Goal: Task Accomplishment & Management: Manage account settings

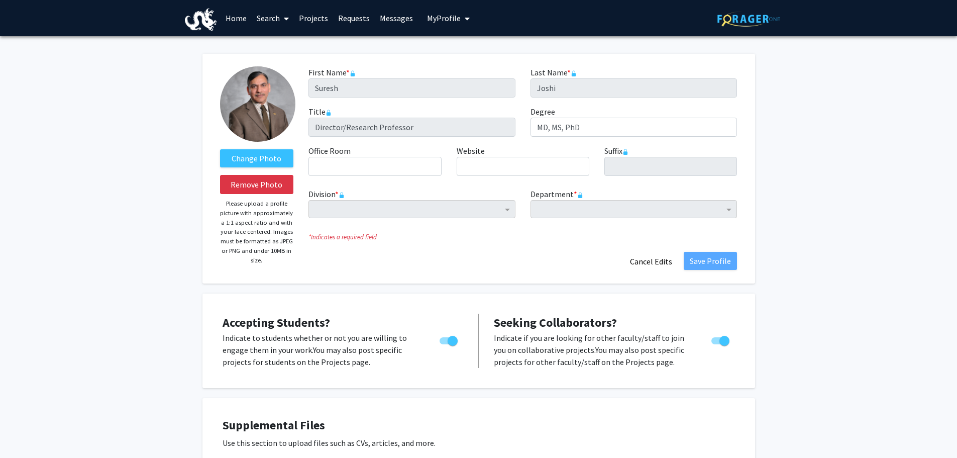
scroll to position [1525, 0]
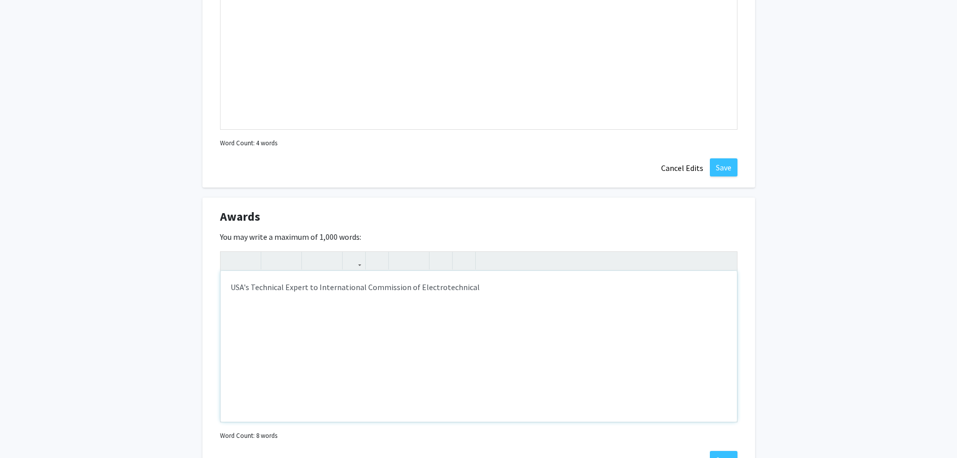
click at [230, 284] on div "USA's Technical Expert to International Commission of Electrotechnical" at bounding box center [479, 346] width 517 height 151
click at [258, 217] on span "Awards" at bounding box center [240, 217] width 40 height 18
click at [370, 288] on div "1) USA's Technical Expert to International Commission of Electrotechnical" at bounding box center [479, 346] width 517 height 151
click at [542, 289] on p "1) USA's Technical Expert to International Electrotechnical Commission, [GEOGRA…" at bounding box center [479, 287] width 497 height 12
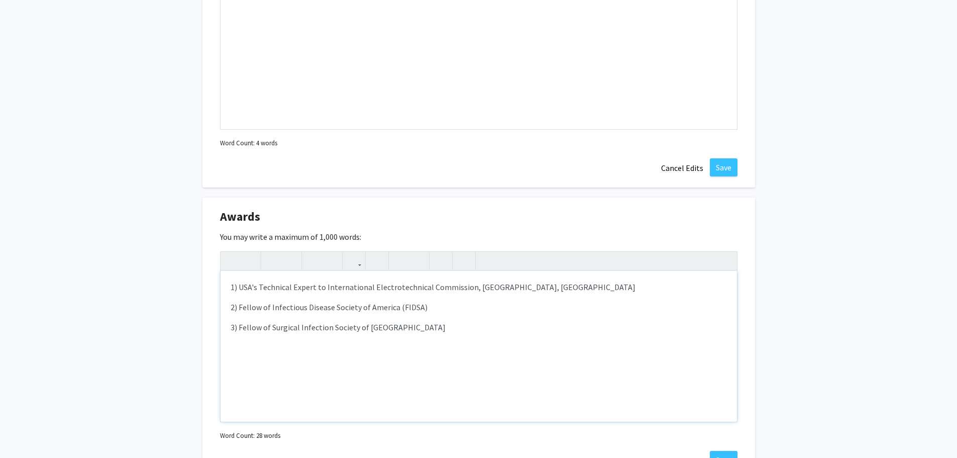
click at [421, 332] on p "3) Fellow of Surgical Infection Society of [GEOGRAPHIC_DATA]" at bounding box center [479, 327] width 497 height 12
click at [466, 289] on p "1) USA's Technical Expert to International Electrotechnical Commission, [GEOGRA…" at bounding box center [479, 287] width 497 height 12
click at [437, 327] on p "3) Fellow of Surgical Infection Society of [GEOGRAPHIC_DATA] (FSIS)" at bounding box center [479, 327] width 497 height 12
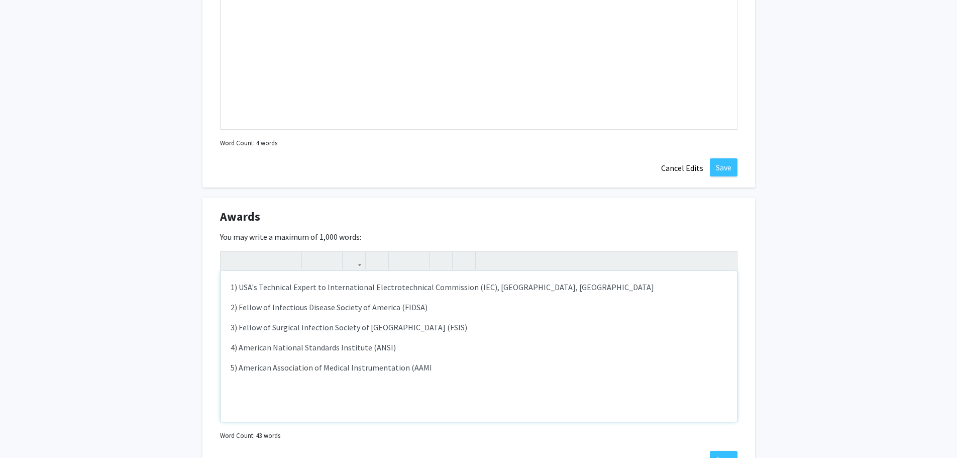
type textarea "<p>1) USA's Technical Expert to International Electrotechnical Commission (IEC)…"
click at [484, 354] on div "1) USA's Technical Expert to International Electrotechnical Commission (IEC), […" at bounding box center [479, 346] width 517 height 151
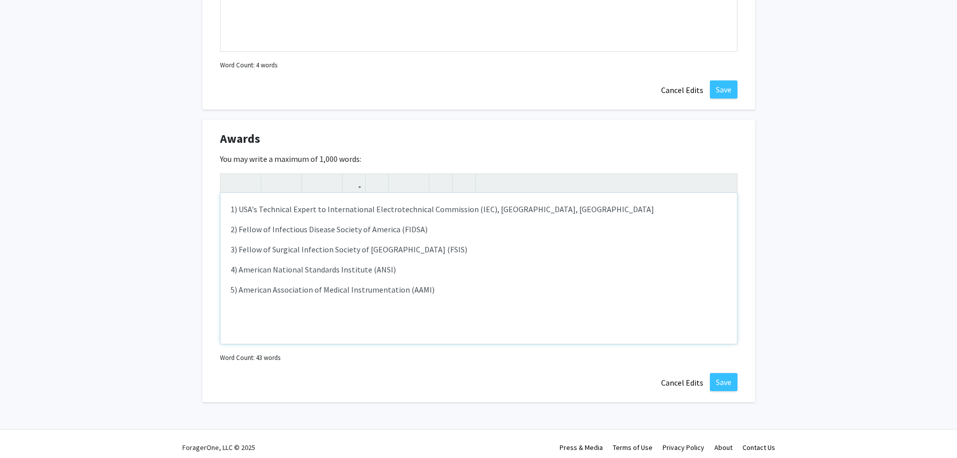
scroll to position [1610, 0]
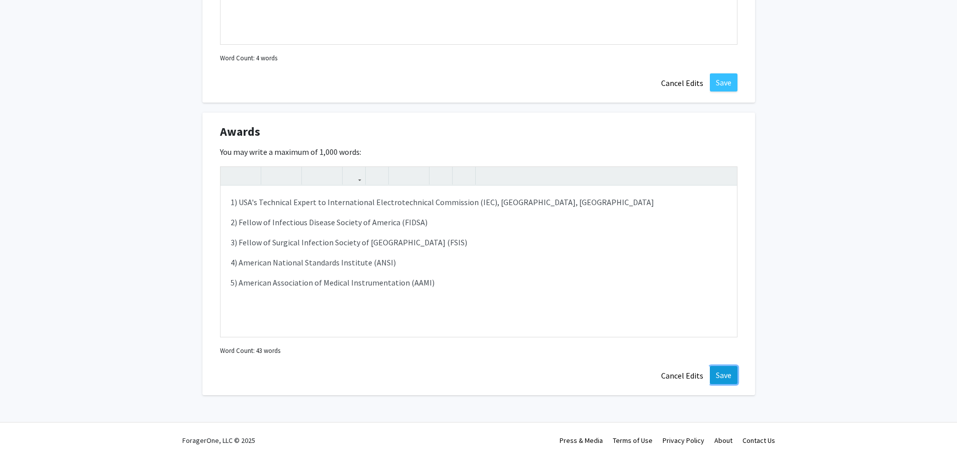
click at [728, 370] on button "Save" at bounding box center [724, 375] width 28 height 18
click at [723, 377] on button "Save" at bounding box center [724, 375] width 28 height 18
click at [720, 77] on button "Save" at bounding box center [724, 82] width 28 height 18
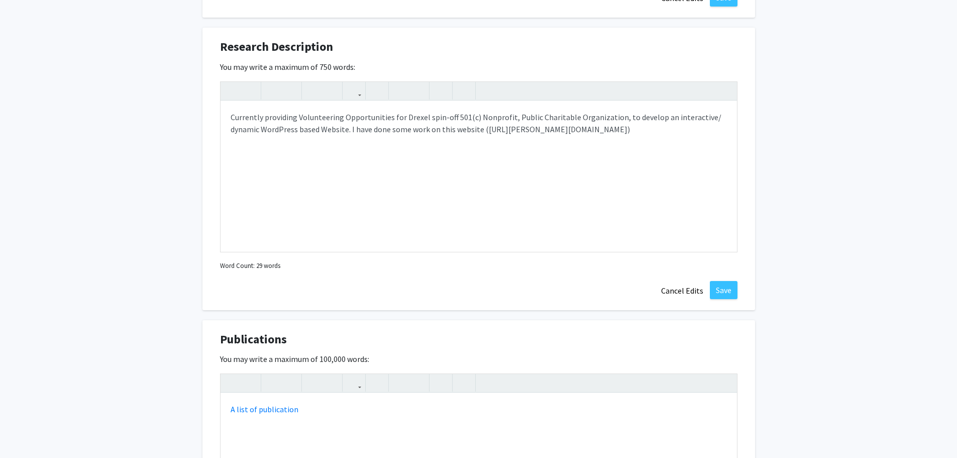
scroll to position [1091, 0]
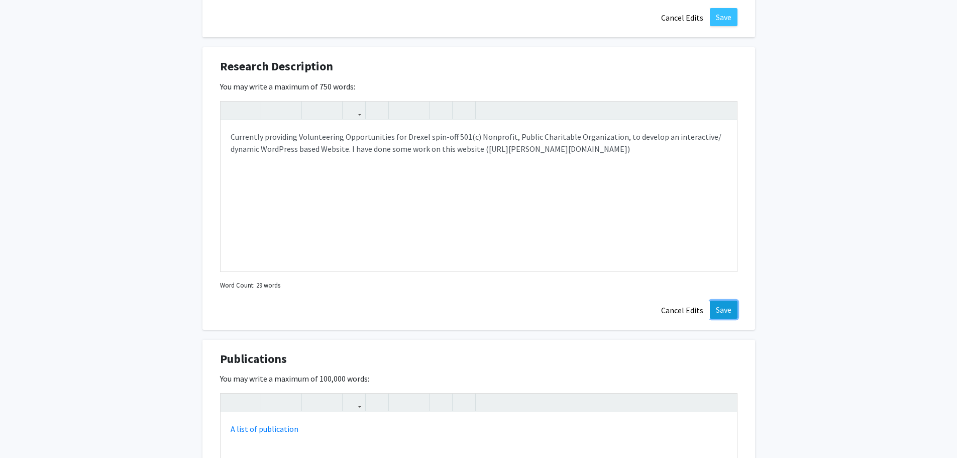
click at [721, 308] on button "Save" at bounding box center [724, 310] width 28 height 18
click at [352, 150] on div "Currently providing Volunteering Opportunities for Drexel spin-off 501(c) Nonpr…" at bounding box center [479, 196] width 517 height 151
click at [231, 163] on div "Currently providing Volunteering Opportunities for Drexel spin-off 501(c) Nonpr…" at bounding box center [479, 196] width 517 height 151
click at [563, 148] on div "Currently providing Volunteering Opportunities for Drexel spin-off 501(c) Nonpr…" at bounding box center [479, 196] width 517 height 151
type textarea "<p>Currently providing Volunteering Opportunities for Drexel spin-off 501(c) No…"
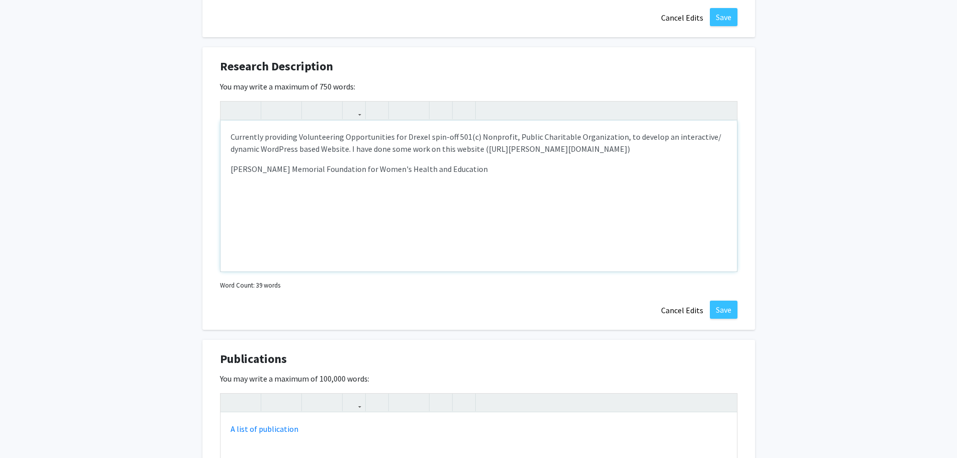
drag, startPoint x: 231, startPoint y: 172, endPoint x: 489, endPoint y: 169, distance: 258.8
click at [489, 169] on p "[PERSON_NAME] Memorial Foundation for Women's Health and Education" at bounding box center [479, 169] width 497 height 12
click at [354, 111] on icon "button" at bounding box center [354, 110] width 9 height 17
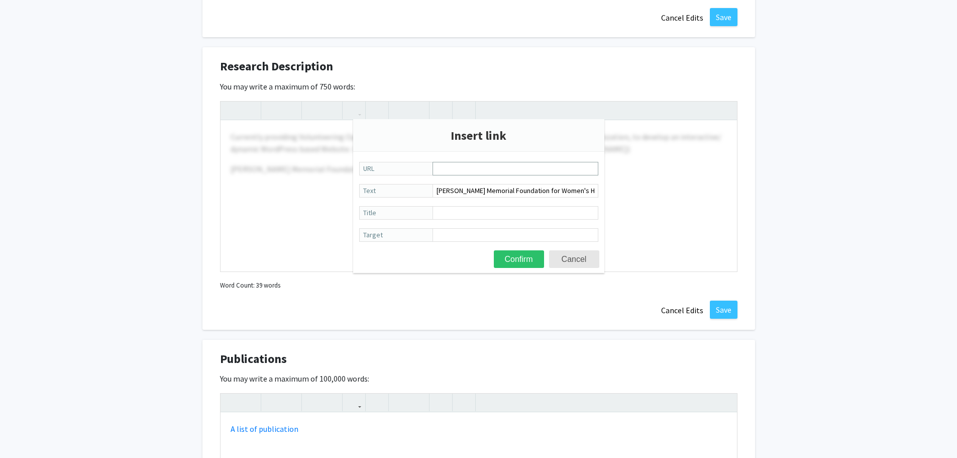
click at [443, 169] on input "URL" at bounding box center [516, 169] width 166 height 14
type input "[URL][PERSON_NAME][DOMAIN_NAME]"
click at [516, 254] on button "Confirm" at bounding box center [519, 259] width 50 height 18
type textarea "<p>Currently providing Volunteering Opportunities for Drexel spin-off 501(c) No…"
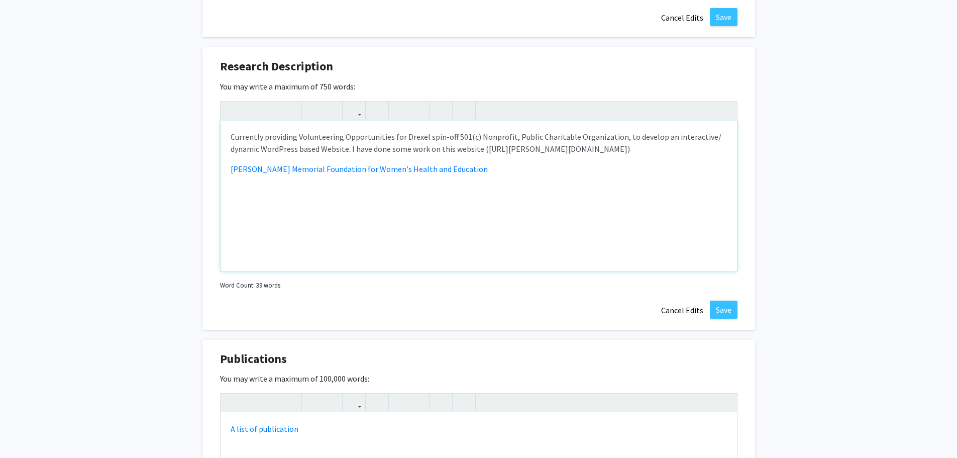
click at [663, 231] on div "Currently providing Volunteering Opportunities for Drexel spin-off 501(c) Nonpr…" at bounding box center [479, 196] width 517 height 151
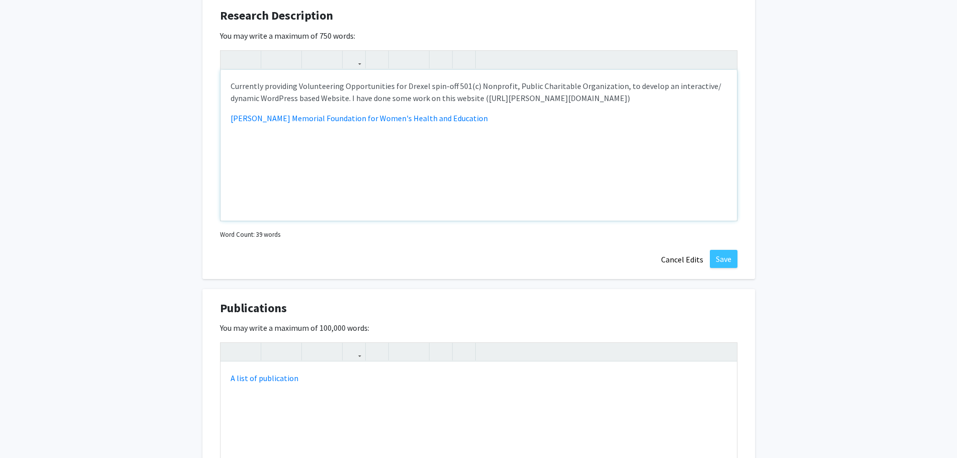
scroll to position [1107, 0]
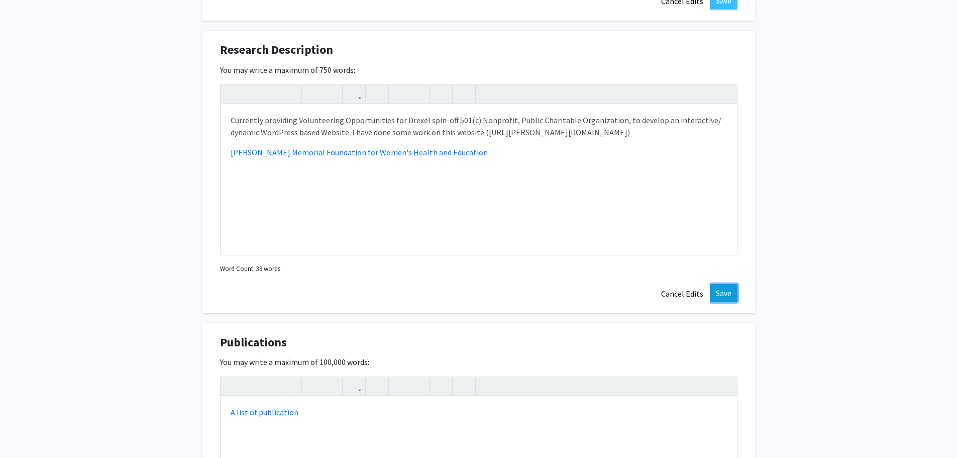
click at [719, 291] on button "Save" at bounding box center [724, 293] width 28 height 18
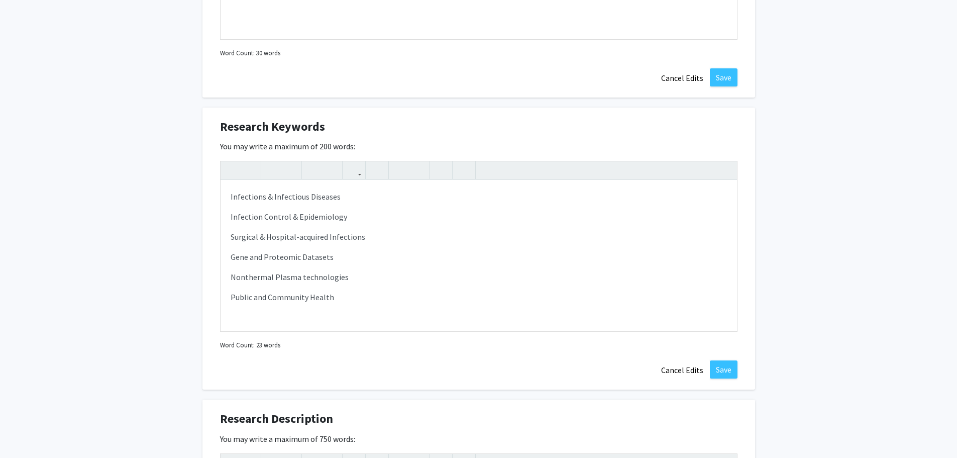
scroll to position [739, 0]
click at [334, 299] on p "Public and Community Health" at bounding box center [479, 296] width 497 height 12
type textarea "<p>Infections &amp; Infectious Diseases</p><p>Infection Control &amp; Epidemiol…"
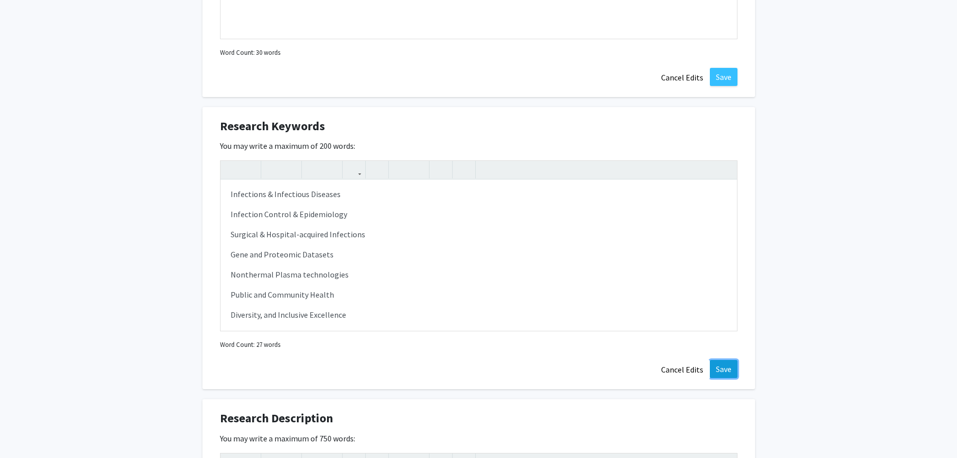
click at [718, 366] on button "Save" at bounding box center [724, 369] width 28 height 18
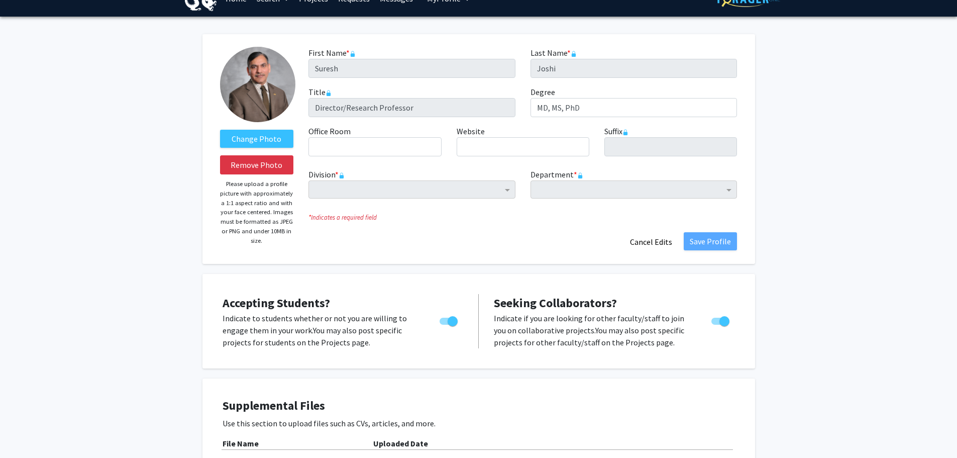
scroll to position [0, 0]
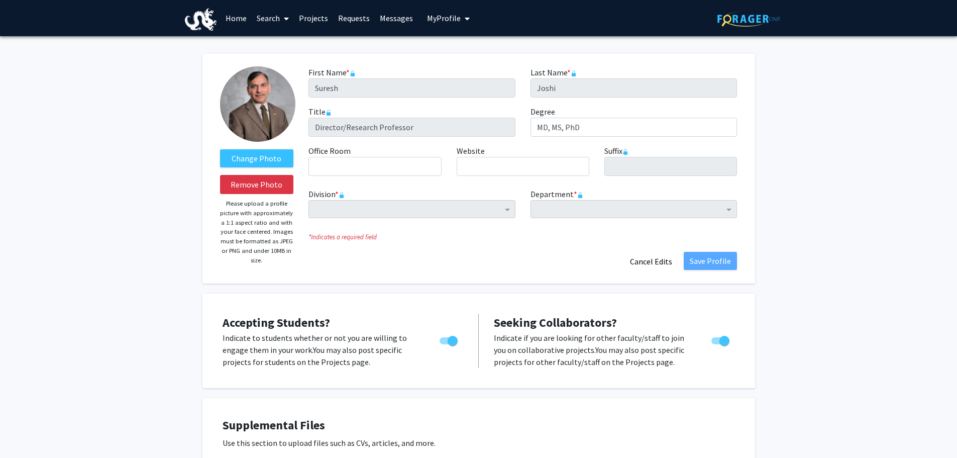
click at [466, 17] on icon "My profile dropdown to access profile and logout" at bounding box center [467, 19] width 5 height 8
click at [475, 45] on span "[PERSON_NAME]" at bounding box center [489, 46] width 61 height 11
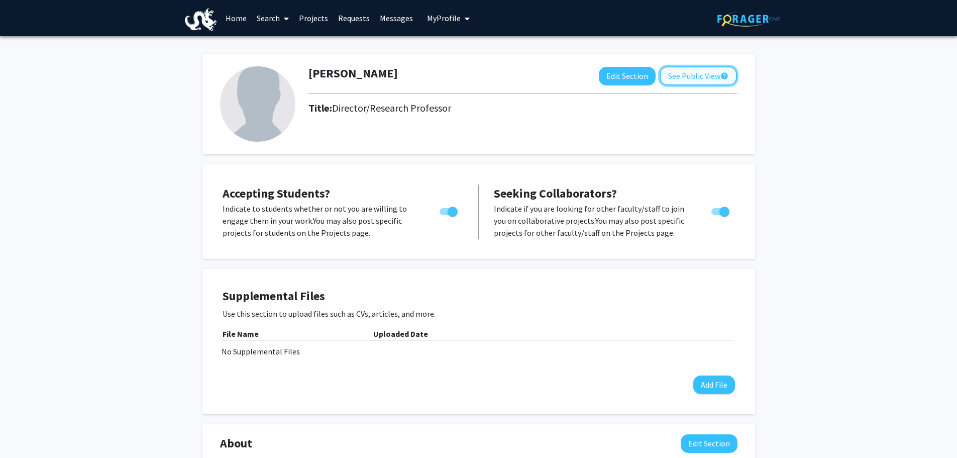
click at [692, 76] on button "See Public View help" at bounding box center [698, 75] width 77 height 19
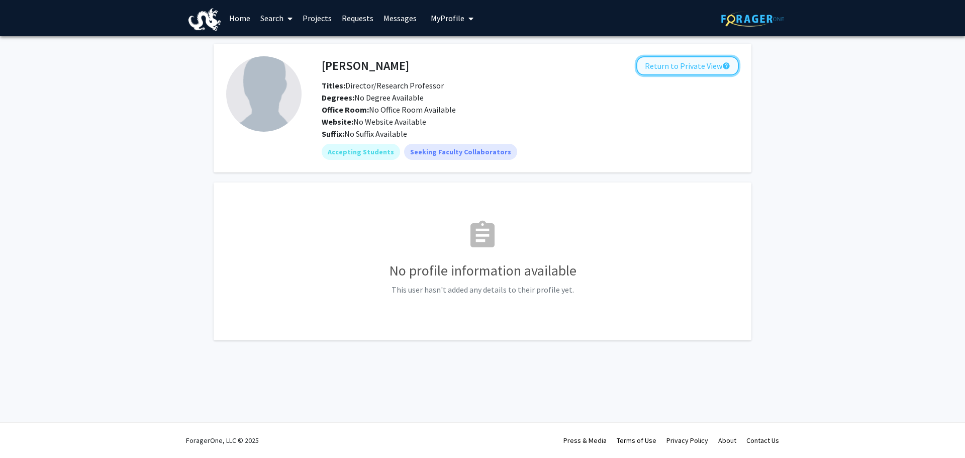
click at [688, 66] on button "Return to Private View help" at bounding box center [687, 65] width 103 height 19
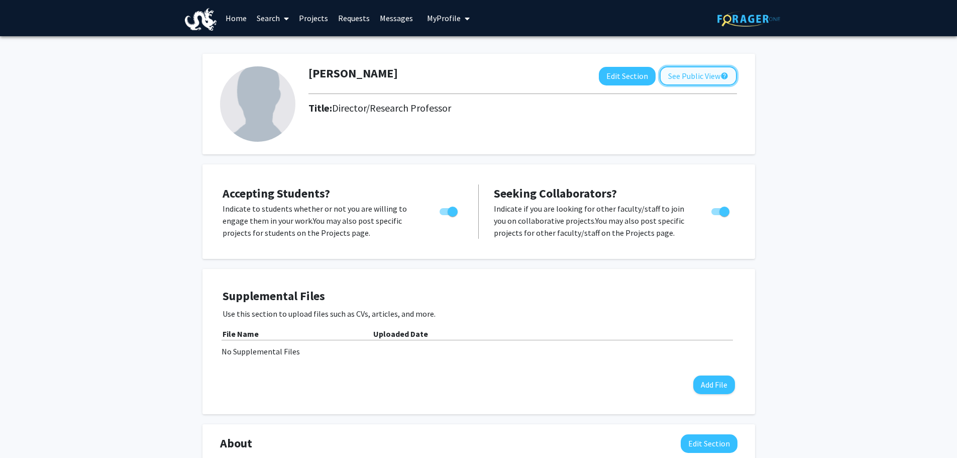
click at [684, 77] on button "See Public View help" at bounding box center [698, 75] width 77 height 19
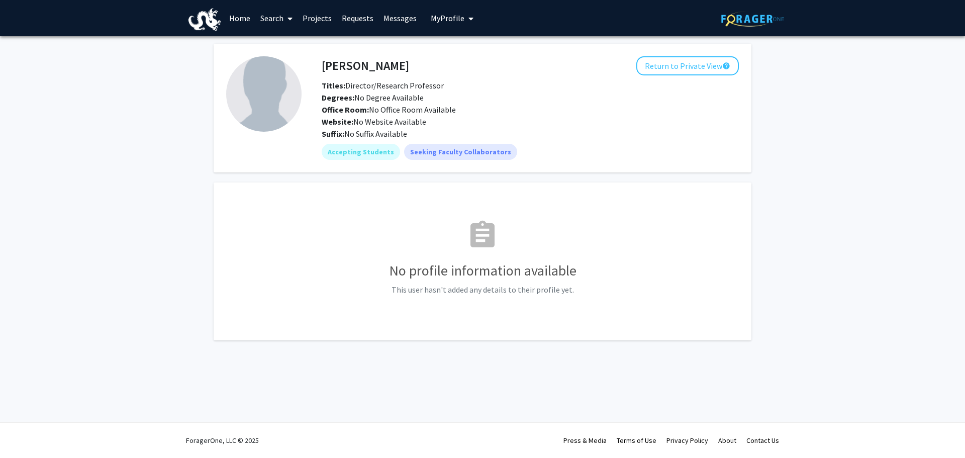
click at [684, 77] on div "Suresh Joshi Return to Private View help Titles: Director/Research Professor De…" at bounding box center [530, 97] width 432 height 83
click at [680, 66] on button "Return to Private View help" at bounding box center [687, 65] width 103 height 19
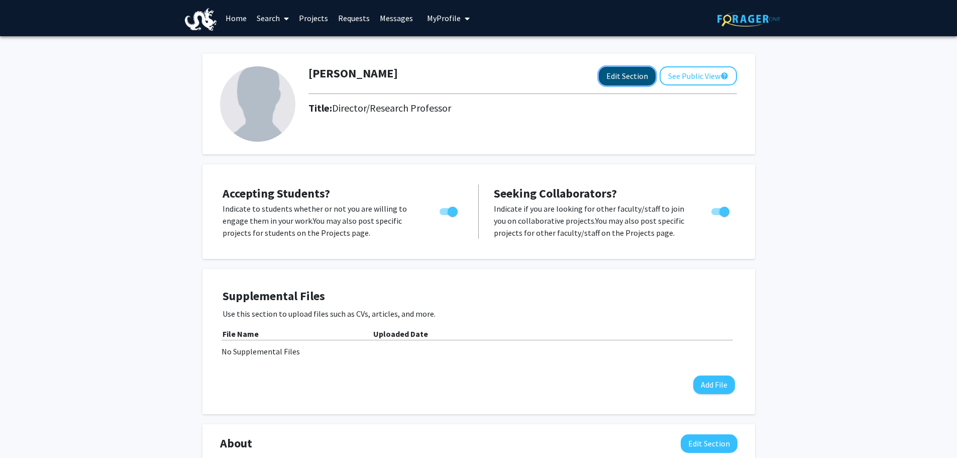
click at [634, 71] on button "Edit Section" at bounding box center [627, 76] width 57 height 19
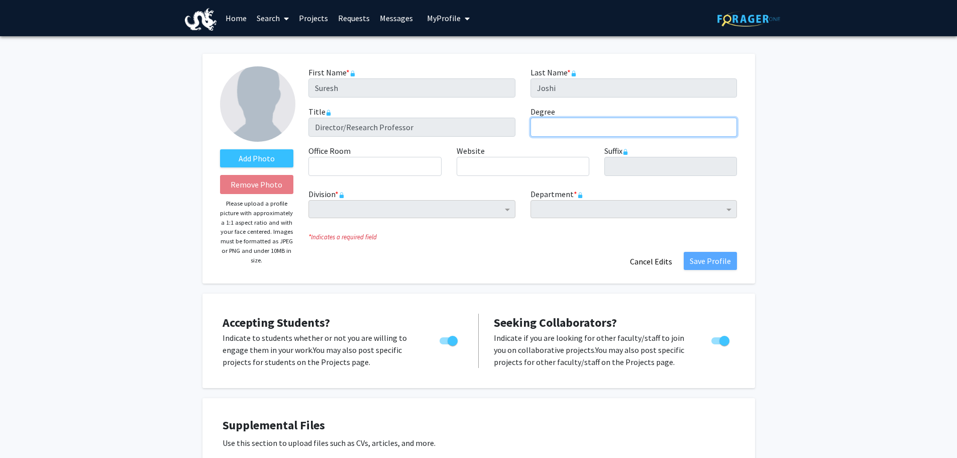
click at [564, 132] on input "Degree required" at bounding box center [634, 127] width 207 height 19
type input "MD, PhD, MS"
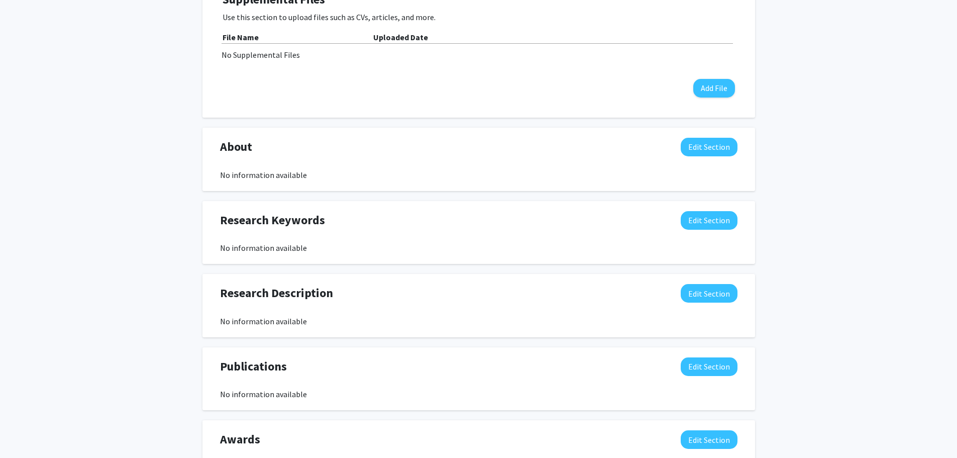
scroll to position [436, 0]
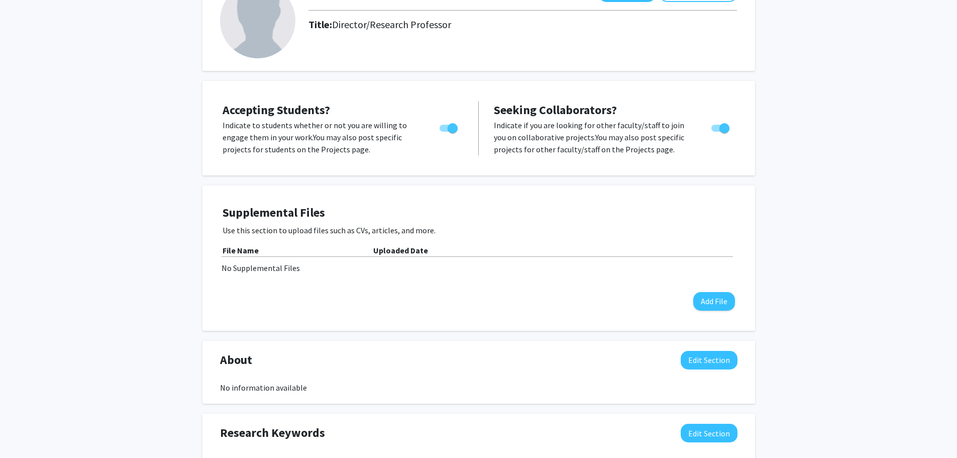
scroll to position [84, 0]
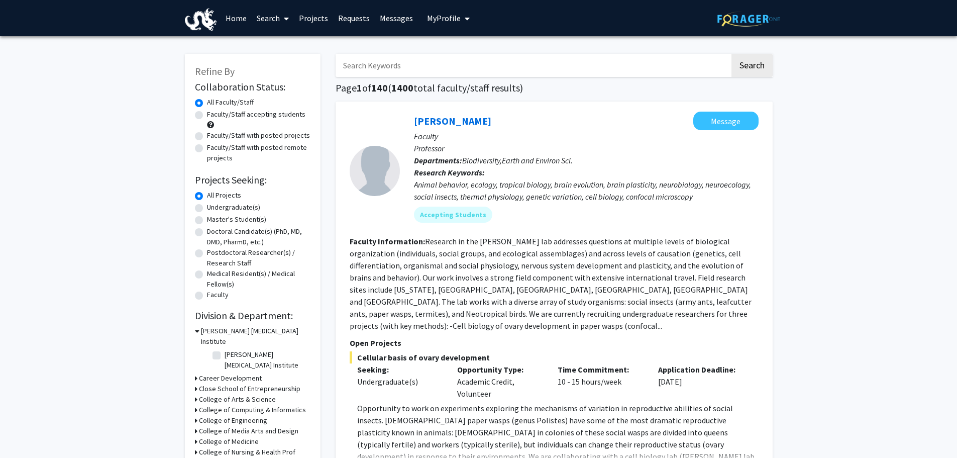
click at [434, 18] on span "My Profile" at bounding box center [444, 18] width 34 height 10
click at [473, 75] on link "Account Settings" at bounding box center [479, 78] width 90 height 12
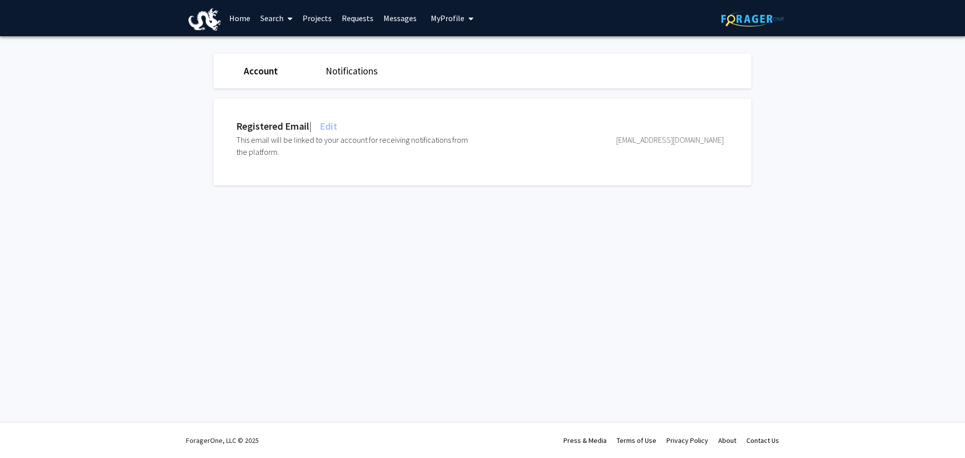
click at [345, 70] on link "Notifications" at bounding box center [352, 71] width 52 height 12
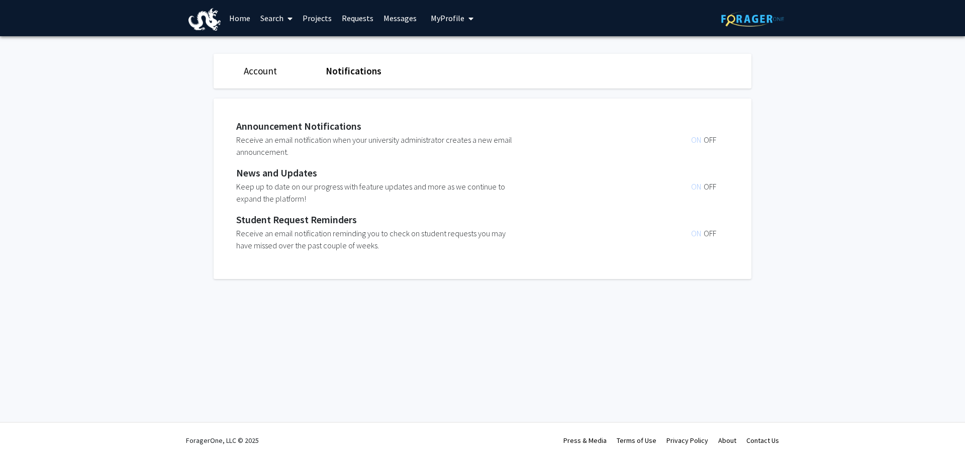
click at [710, 139] on span "OFF" at bounding box center [710, 140] width 13 height 10
click at [708, 181] on span "OFF" at bounding box center [710, 186] width 13 height 10
click at [693, 234] on span "ON" at bounding box center [697, 233] width 13 height 10
click at [715, 235] on span "OFF" at bounding box center [710, 233] width 13 height 10
click at [259, 68] on link "Account" at bounding box center [260, 71] width 33 height 12
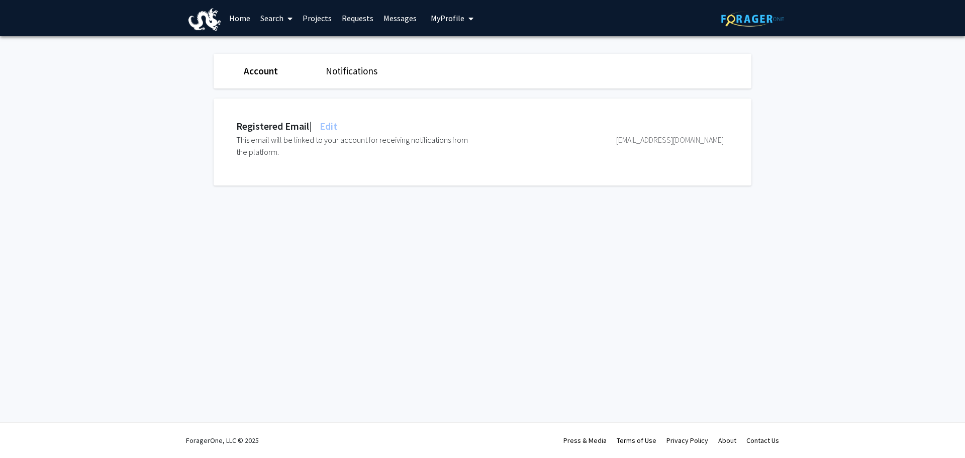
click at [445, 18] on span "My Profile" at bounding box center [448, 18] width 34 height 10
click at [472, 44] on span "[PERSON_NAME]" at bounding box center [493, 46] width 61 height 11
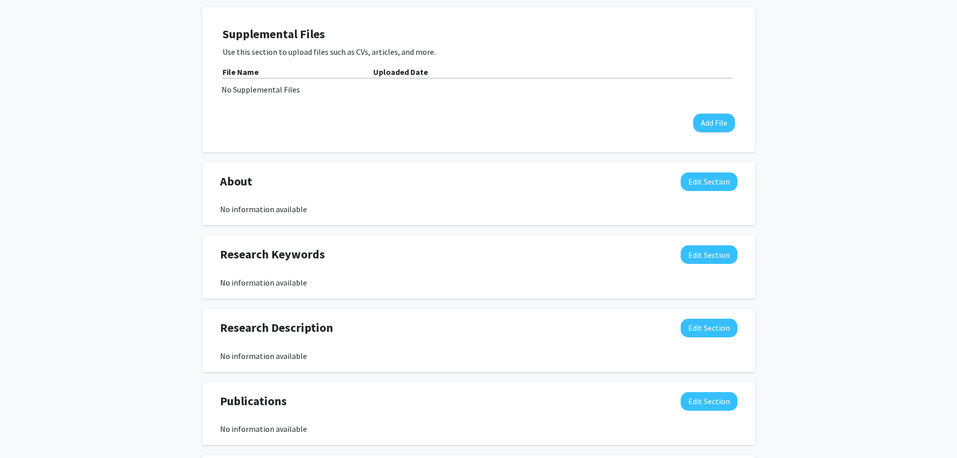
scroll to position [268, 0]
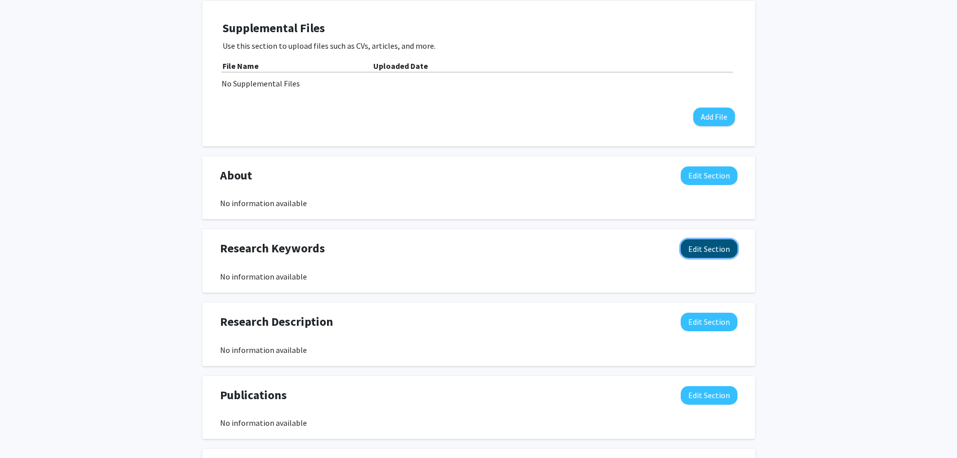
click at [694, 249] on button "Edit Section" at bounding box center [709, 248] width 57 height 19
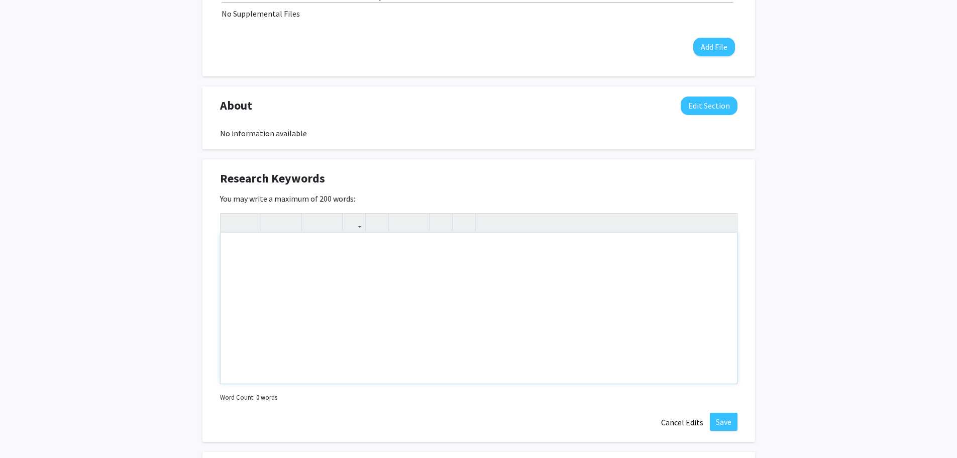
scroll to position [352, 0]
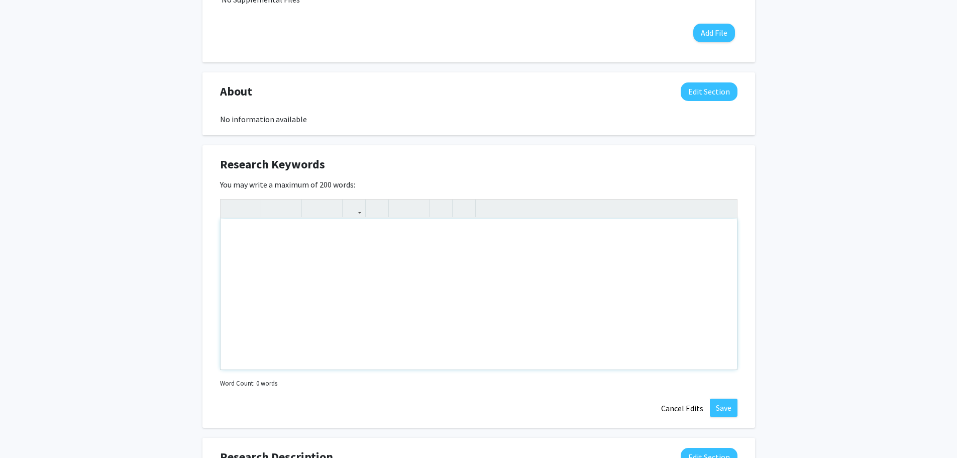
click at [231, 232] on div "Note to users with screen readers: Please deactivate our accessibility plugin f…" at bounding box center [479, 294] width 517 height 151
click at [235, 228] on div "Note to users with screen readers: Please deactivate our accessibility plugin f…" at bounding box center [479, 294] width 517 height 151
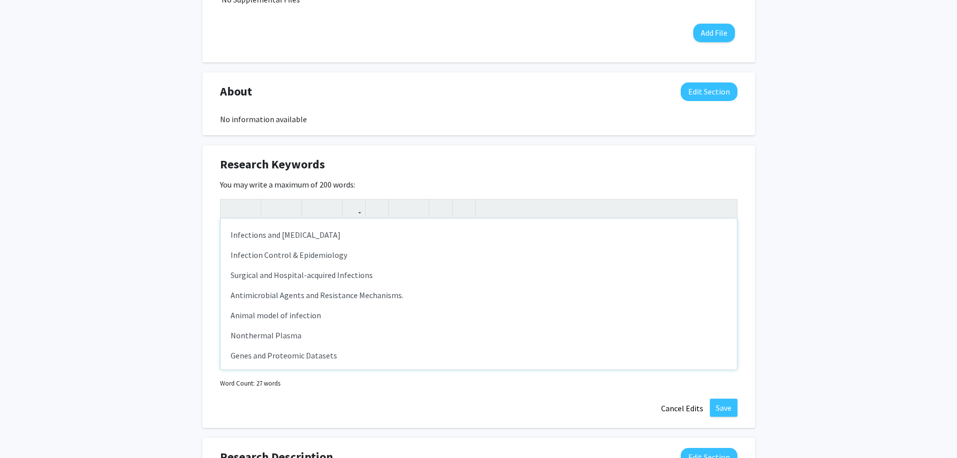
click at [300, 336] on p "Nonthermal Plasma" at bounding box center [479, 335] width 497 height 12
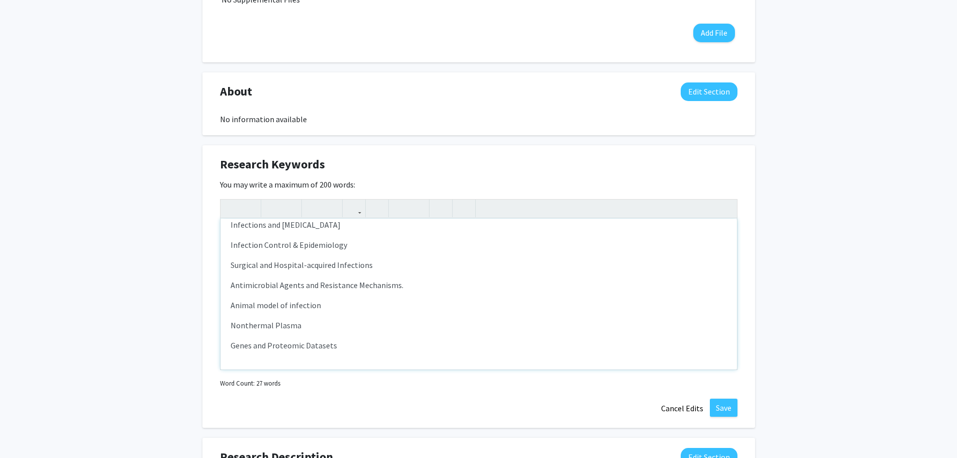
click at [338, 347] on p "Genes and Proteomic Datasets" at bounding box center [479, 345] width 497 height 12
click at [731, 407] on button "Save" at bounding box center [724, 408] width 28 height 18
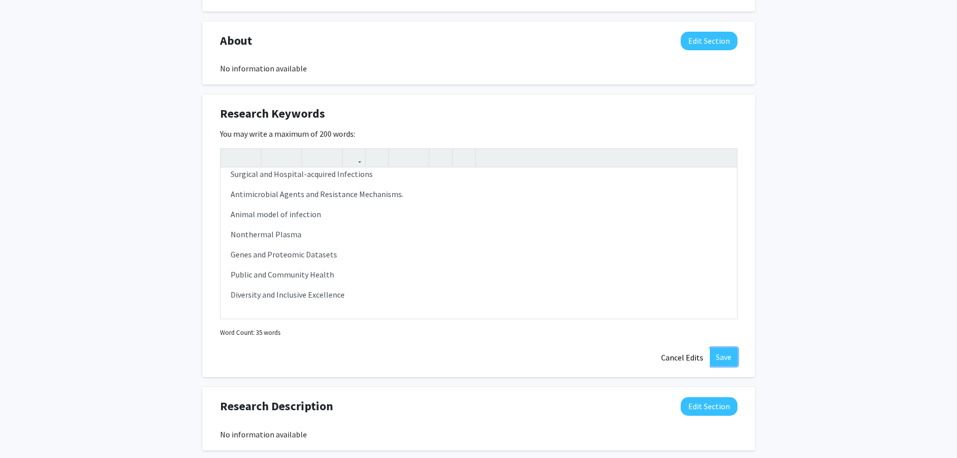
scroll to position [402, 0]
click at [236, 70] on div "No information available" at bounding box center [479, 69] width 518 height 12
click at [224, 70] on div "No information available" at bounding box center [479, 69] width 518 height 12
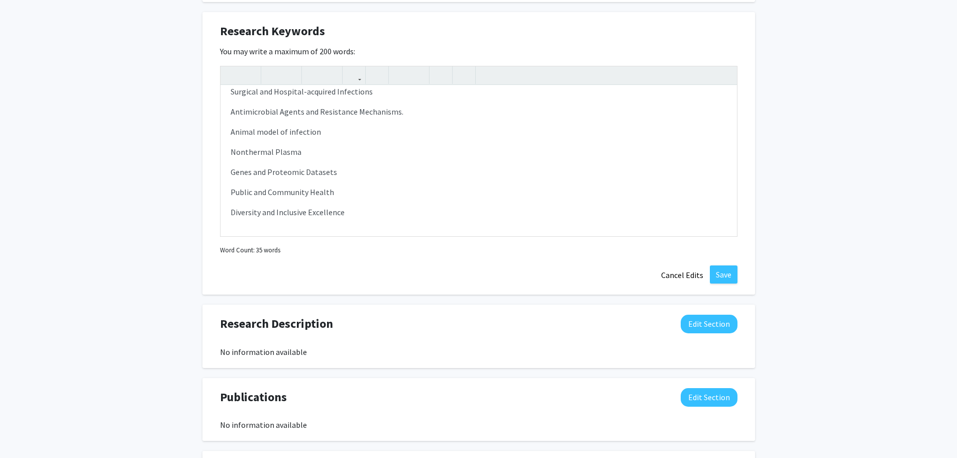
scroll to position [486, 0]
click at [724, 272] on button "Save" at bounding box center [724, 273] width 28 height 18
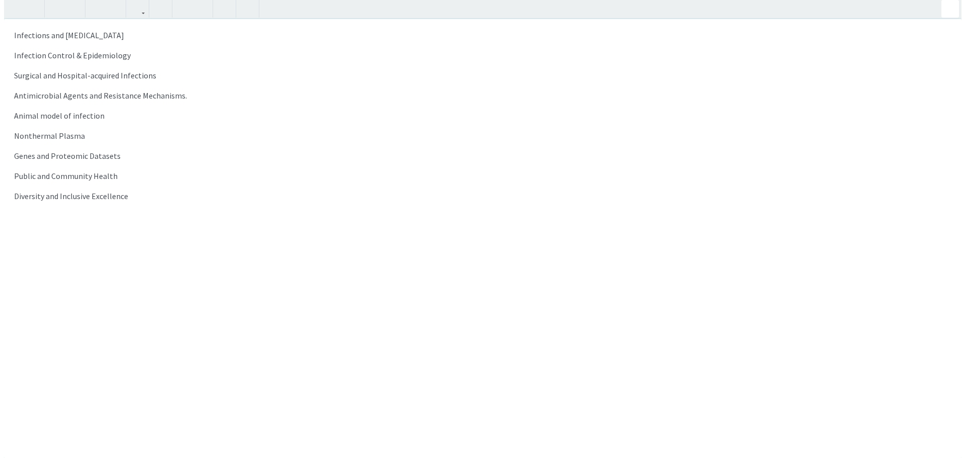
scroll to position [0, 0]
click at [725, 71] on div "<p>Infections and Infectious Diseases</p><p>Infection Control &amp; Epidemiolog…" at bounding box center [482, 229] width 965 height 458
click at [7, 1] on use "button" at bounding box center [7, 1] width 0 height 0
type textarea "<p>Infections and Infectious Diseases</p><p>Infection Control &amp; Epidemiolog…"
click at [11, 8] on icon "button" at bounding box center [11, 9] width 9 height 17
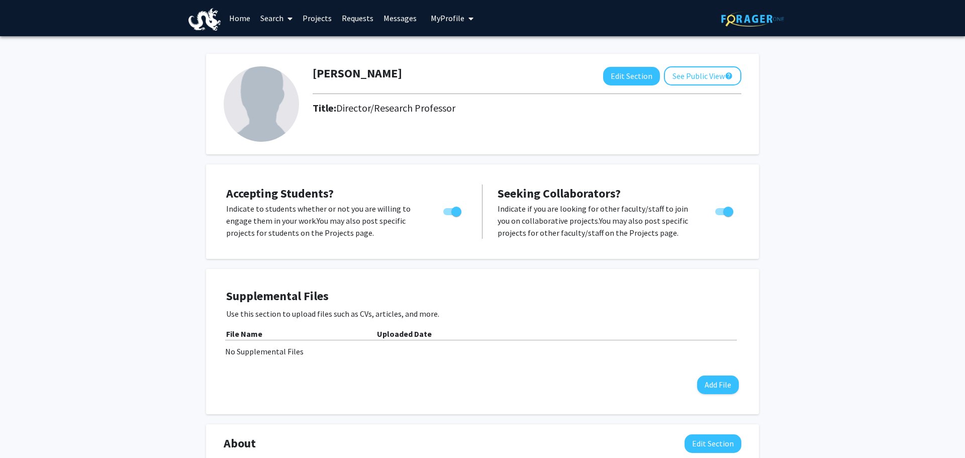
click at [743, 297] on div "Supplemental Files Use this section to upload files such as CVs, articles, and …" at bounding box center [482, 341] width 533 height 125
click at [613, 299] on h4 "Supplemental Files" at bounding box center [482, 296] width 513 height 15
click at [854, 193] on div "Suresh Joshi Edit Section See Public View help Title: Director/Research Profess…" at bounding box center [482, 424] width 965 height 776
click at [852, 192] on div "Suresh Joshi Edit Section See Public View help Title: Director/Research Profess…" at bounding box center [482, 424] width 965 height 776
click at [639, 75] on button "Edit Section" at bounding box center [631, 76] width 57 height 19
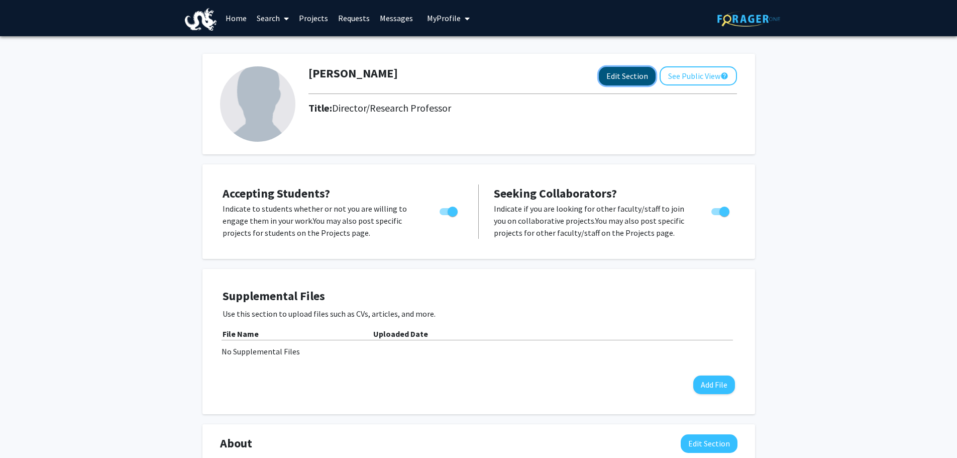
click at [615, 72] on button "Edit Section" at bounding box center [627, 76] width 57 height 19
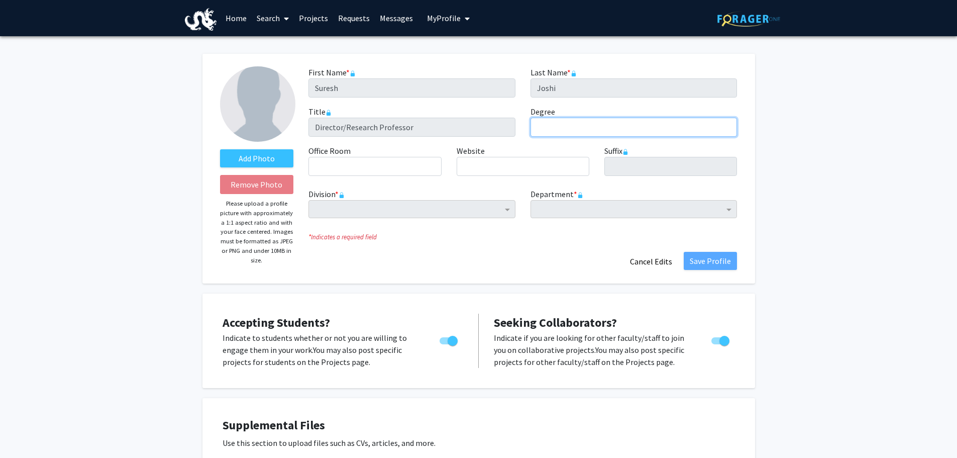
click at [557, 126] on input "Degree required" at bounding box center [634, 127] width 207 height 19
type input "MD, PhD, MS"
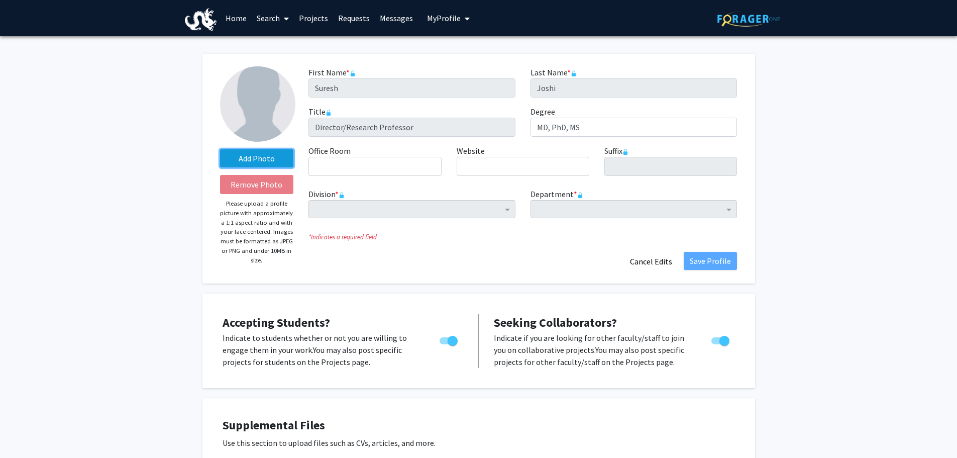
click at [244, 156] on label "Add Photo" at bounding box center [257, 158] width 74 height 18
click at [0, 0] on input "Add Photo" at bounding box center [0, 0] width 0 height 0
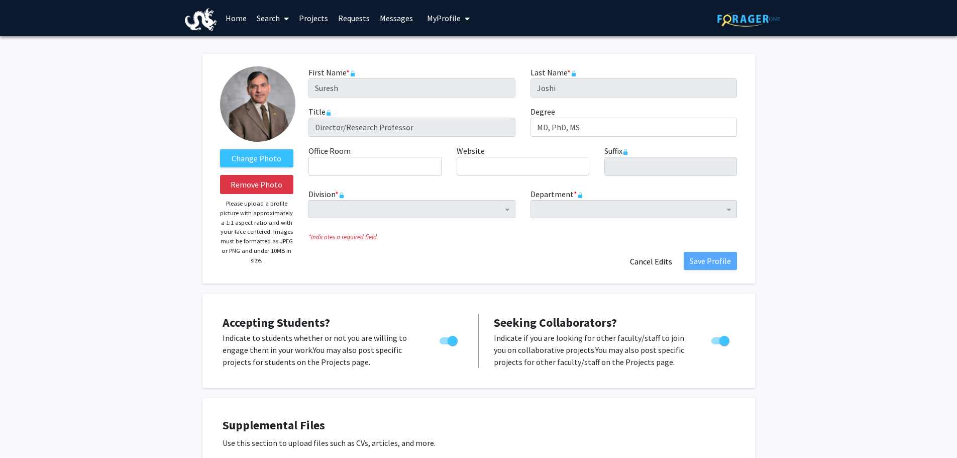
click at [461, 18] on span "My profile dropdown to access profile and logout" at bounding box center [465, 18] width 9 height 35
click at [467, 45] on span "[PERSON_NAME]" at bounding box center [489, 46] width 61 height 11
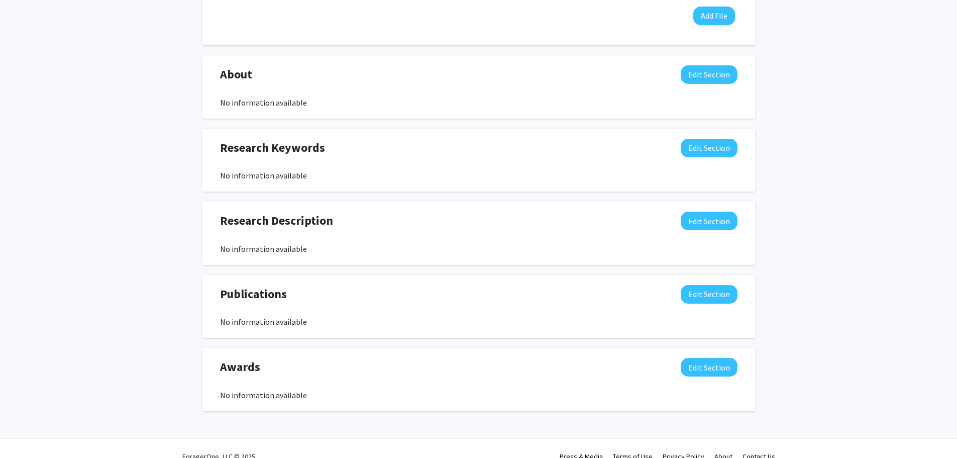
scroll to position [503, 0]
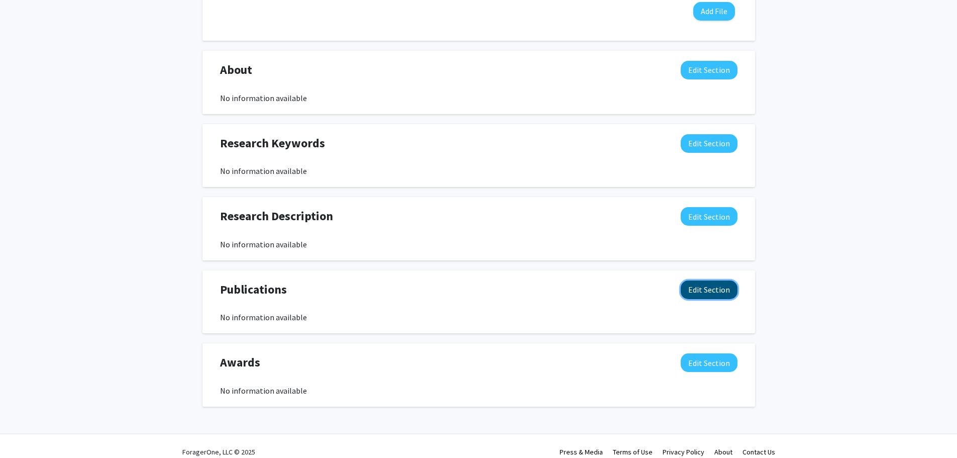
click at [706, 288] on button "Edit Section" at bounding box center [709, 289] width 57 height 19
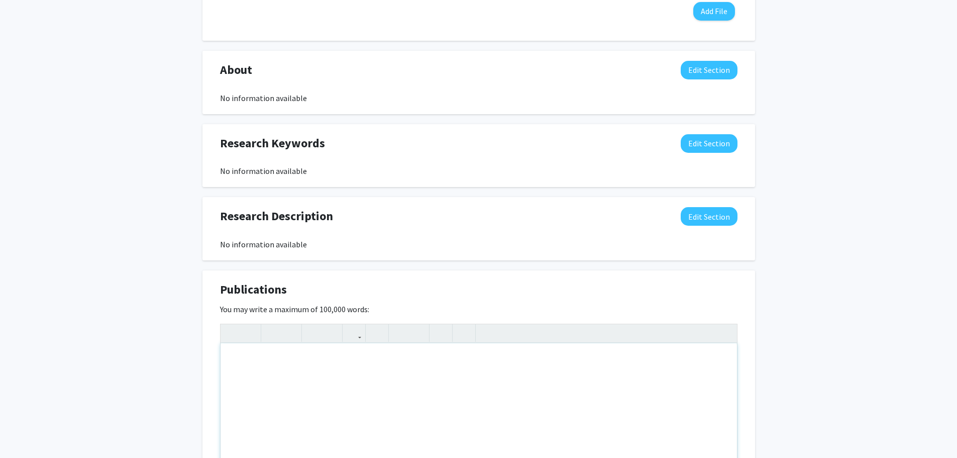
click at [241, 355] on div "Note to users with screen readers: Please deactivate our accessibility plugin f…" at bounding box center [479, 418] width 517 height 151
type textarea "A List of Publications&nbsp;"
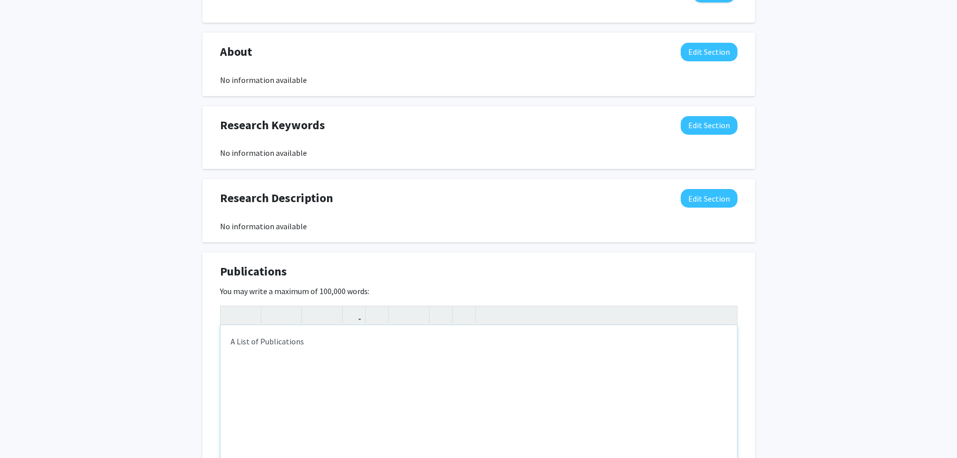
scroll to position [553, 0]
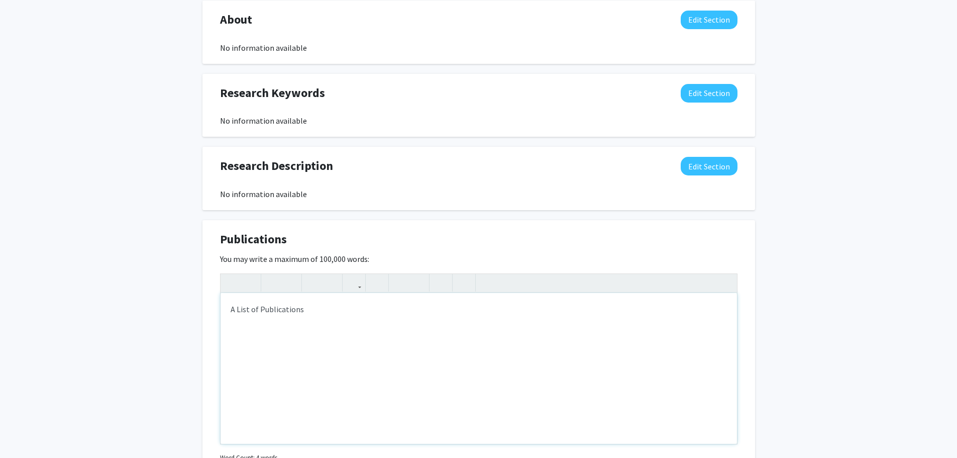
drag, startPoint x: 230, startPoint y: 313, endPoint x: 301, endPoint y: 315, distance: 70.9
click at [301, 315] on div "A List of Publications" at bounding box center [479, 368] width 517 height 151
click at [353, 282] on icon "button" at bounding box center [354, 282] width 9 height 17
click at [447, 341] on input "URL" at bounding box center [516, 341] width 166 height 14
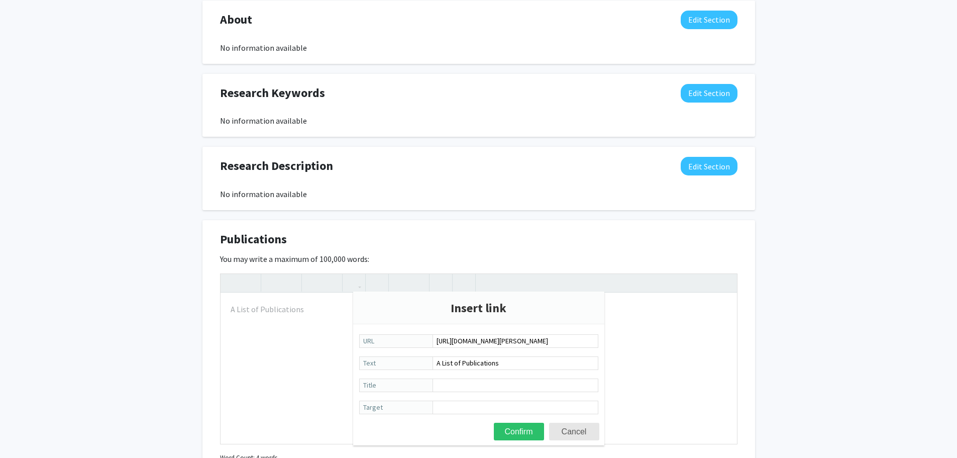
scroll to position [0, 4]
type input "https://www.researchgate.net/profile/Suresh-Joshi-4/2"
click at [524, 433] on button "Confirm" at bounding box center [519, 432] width 50 height 18
type textarea "<a href="https://www.researchgate.net/profile/Suresh-Joshi-4/2">A List of Publi…"
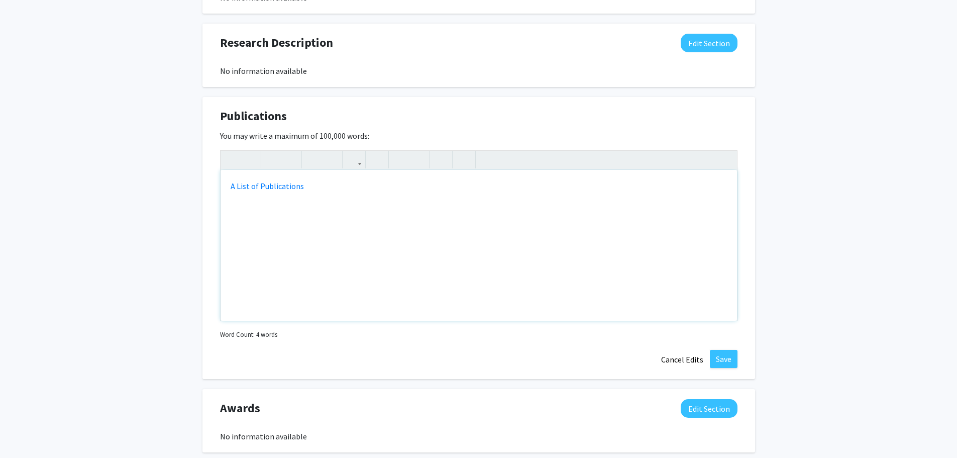
scroll to position [704, 0]
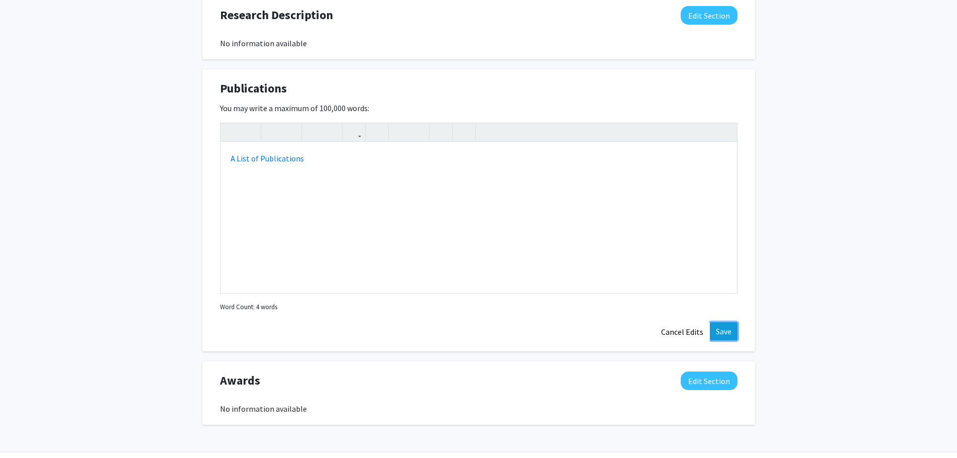
click at [727, 326] on button "Save" at bounding box center [724, 331] width 28 height 18
click at [732, 329] on button "Save" at bounding box center [724, 331] width 28 height 18
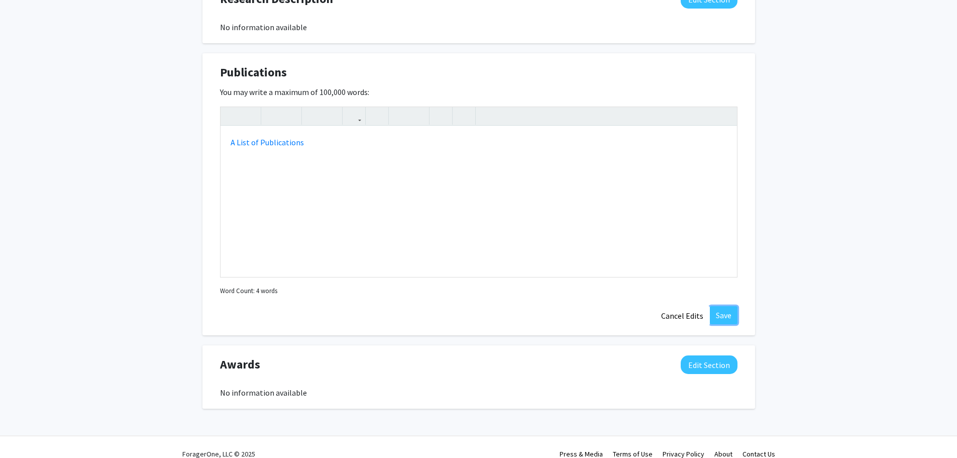
scroll to position [733, 0]
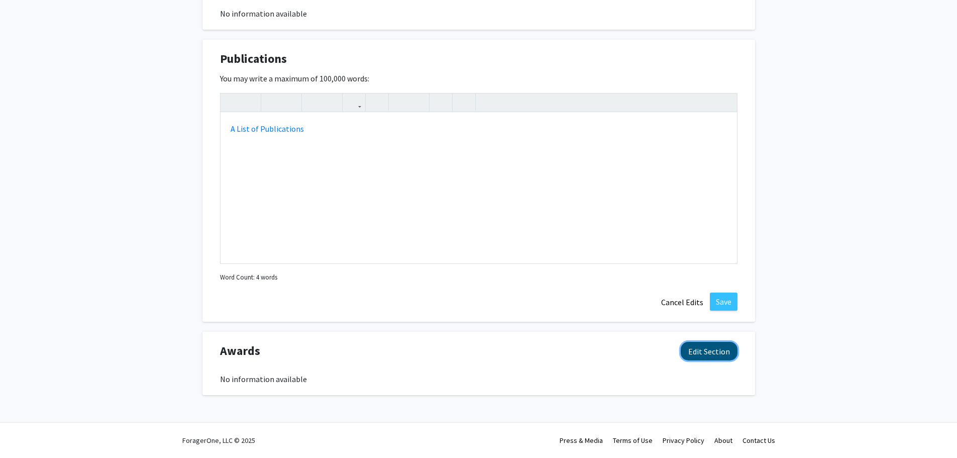
click at [704, 352] on button "Edit Section" at bounding box center [709, 351] width 57 height 19
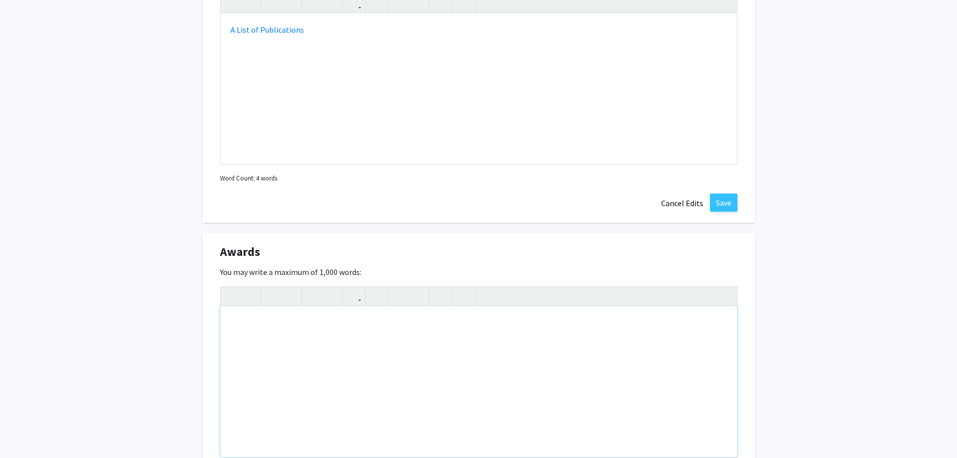
scroll to position [834, 0]
click at [263, 327] on div "USA's Texchnical Expert to" at bounding box center [479, 380] width 517 height 151
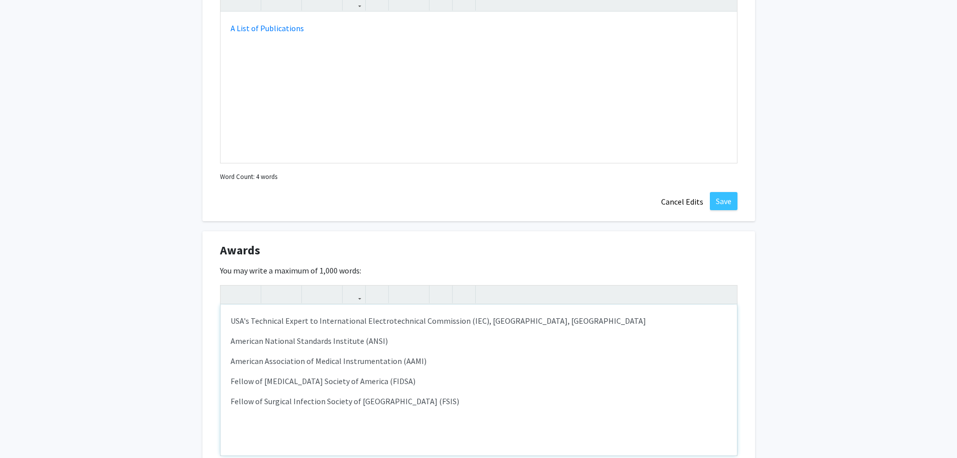
type textarea "<p>USA's Technical Expert to International Electrotechnical Commission (IEC), G…"
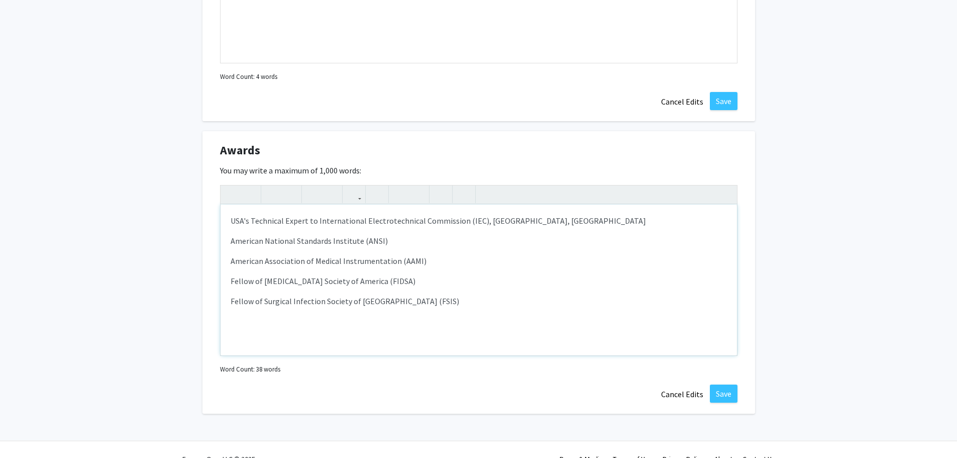
scroll to position [934, 0]
click at [717, 391] on button "Save" at bounding box center [724, 393] width 28 height 18
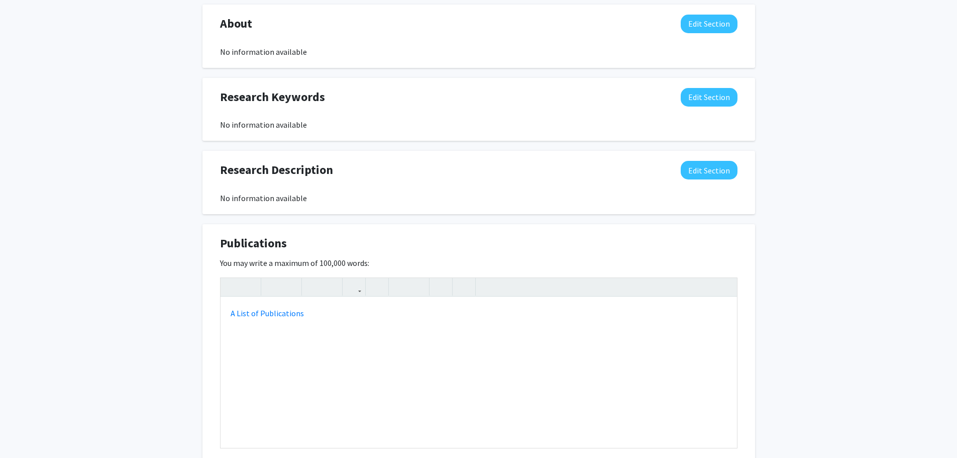
scroll to position [517, 0]
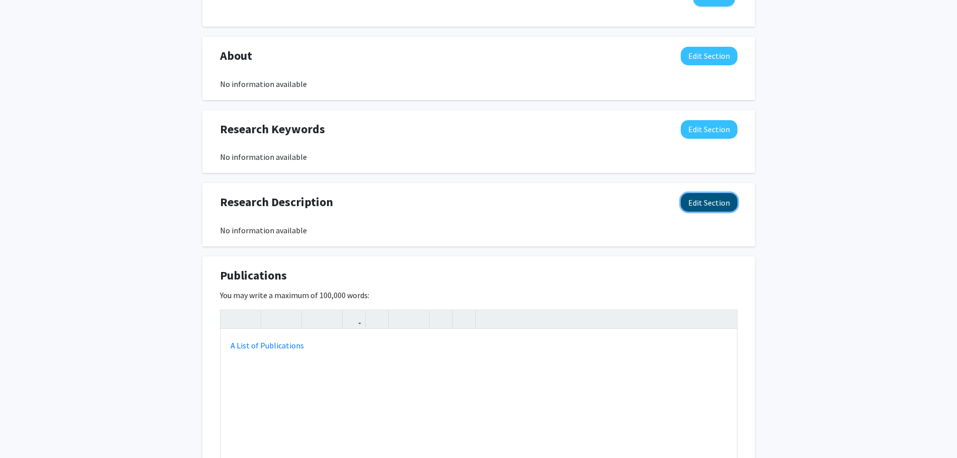
click at [708, 203] on button "Edit Section" at bounding box center [709, 202] width 57 height 19
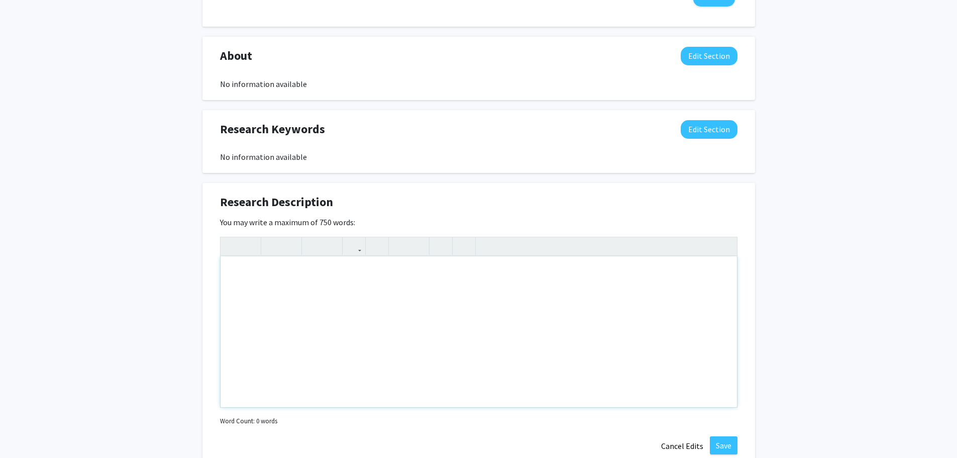
click at [232, 272] on div "Note to users with screen readers: Please deactivate our accessibility plugin f…" at bounding box center [479, 331] width 517 height 151
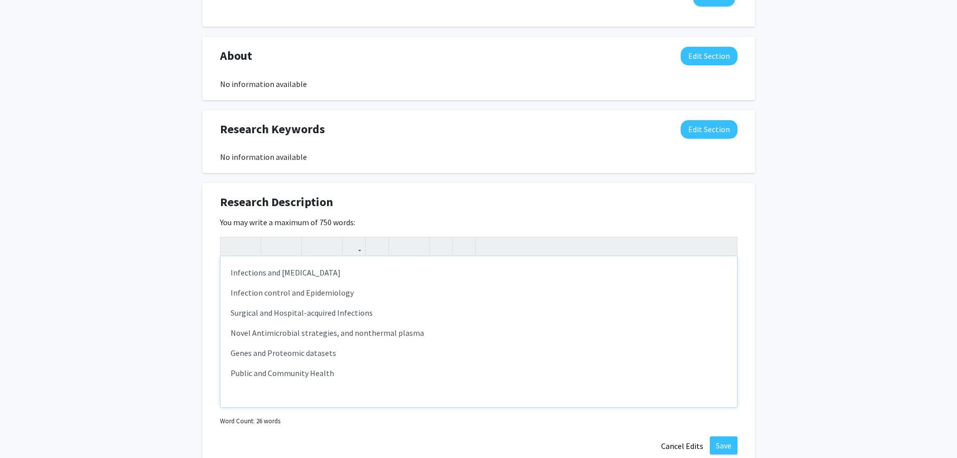
type textarea "<p>Infections and Infectious Diseases&nbsp;</p><p>Infection control and Epidemi…"
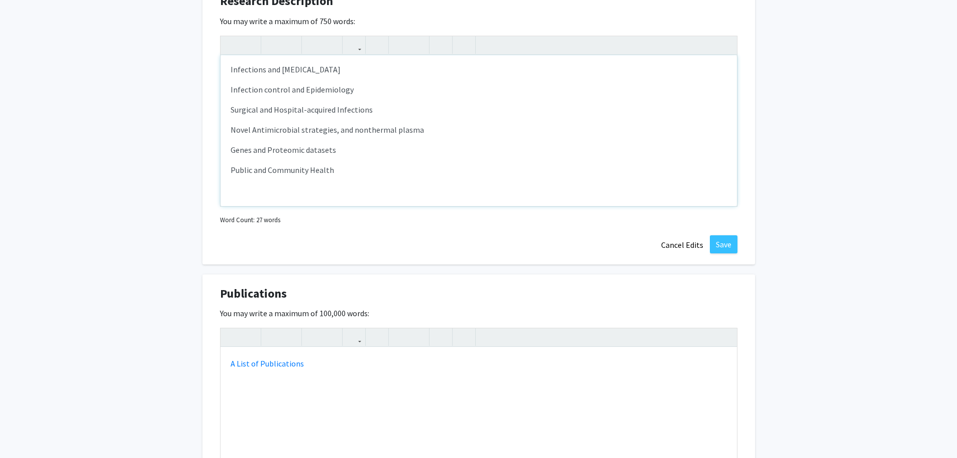
scroll to position [751, 0]
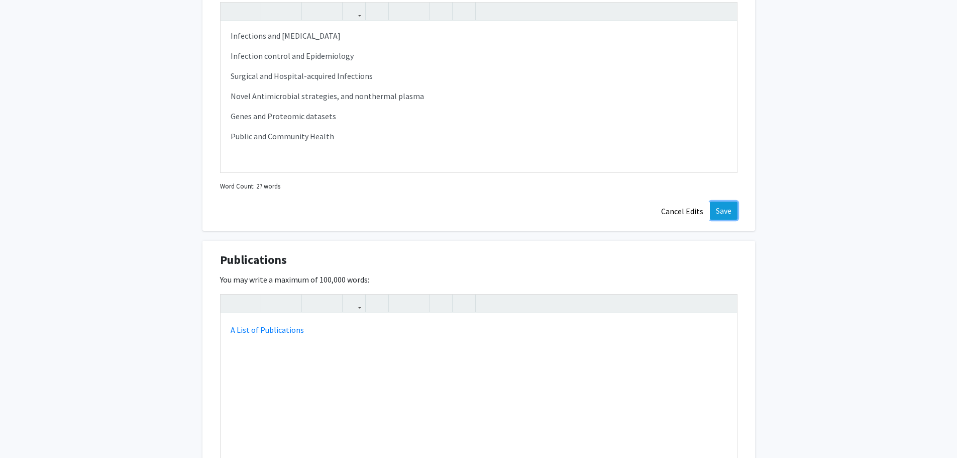
click at [727, 210] on button "Save" at bounding box center [724, 211] width 28 height 18
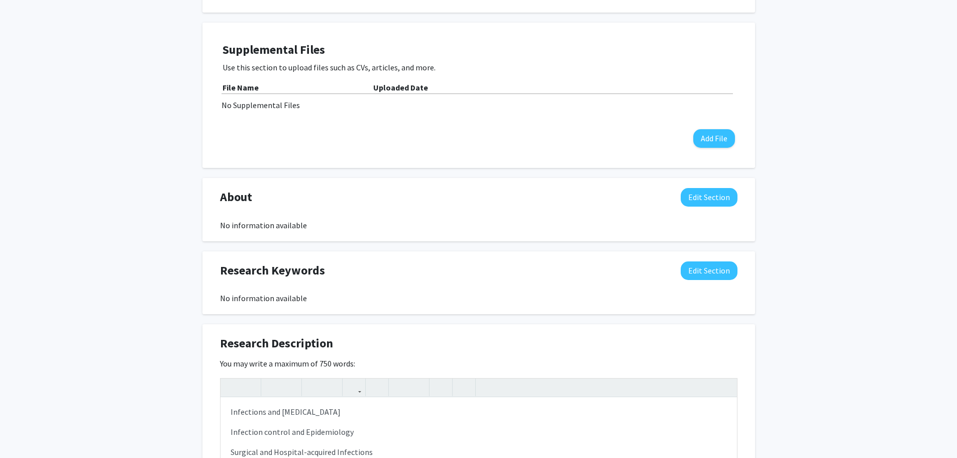
scroll to position [367, 0]
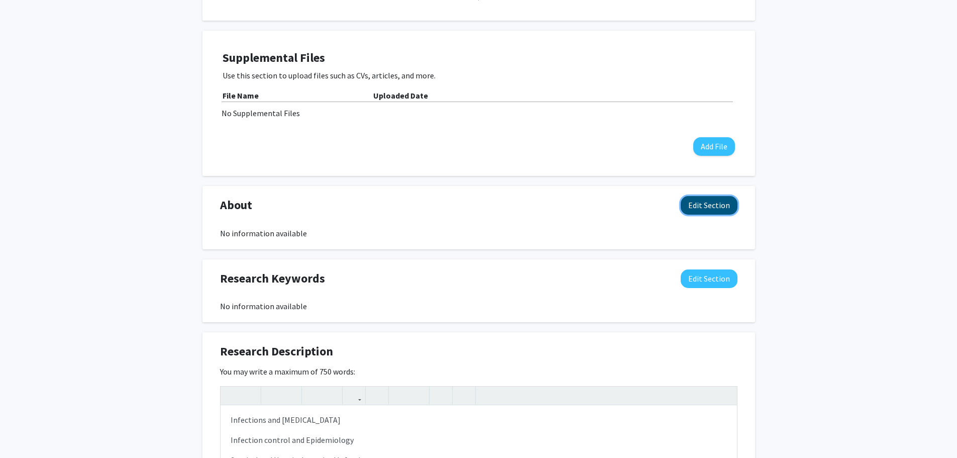
click at [708, 205] on button "Edit Section" at bounding box center [709, 205] width 57 height 19
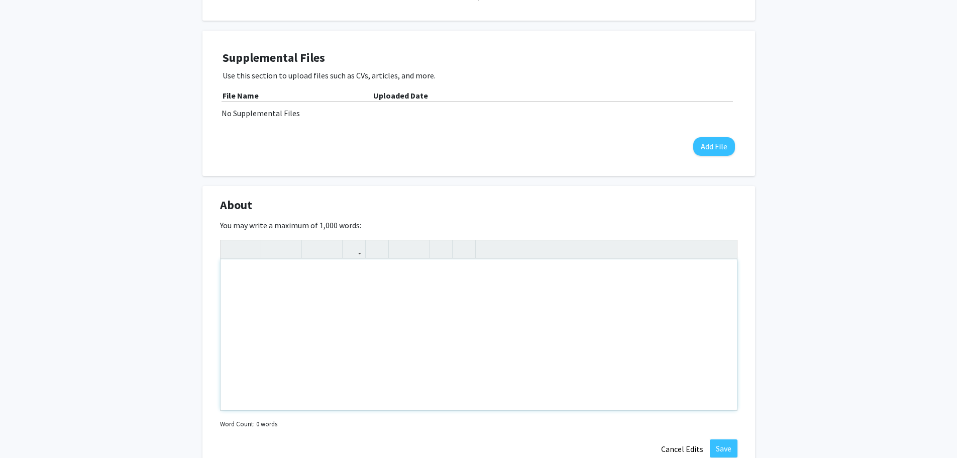
click at [233, 277] on div "Note to users with screen readers: Please deactivate our accessibility plugin f…" at bounding box center [479, 334] width 517 height 151
type textarea "<p>Suresh G Joshi, Drexel University College of Medicine&nbsp;</p><p>Suresh G J…"
drag, startPoint x: 231, startPoint y: 276, endPoint x: 406, endPoint y: 274, distance: 175.4
click at [406, 274] on p "Suresh G Joshi, Drexel University College of Medicine" at bounding box center [479, 275] width 497 height 12
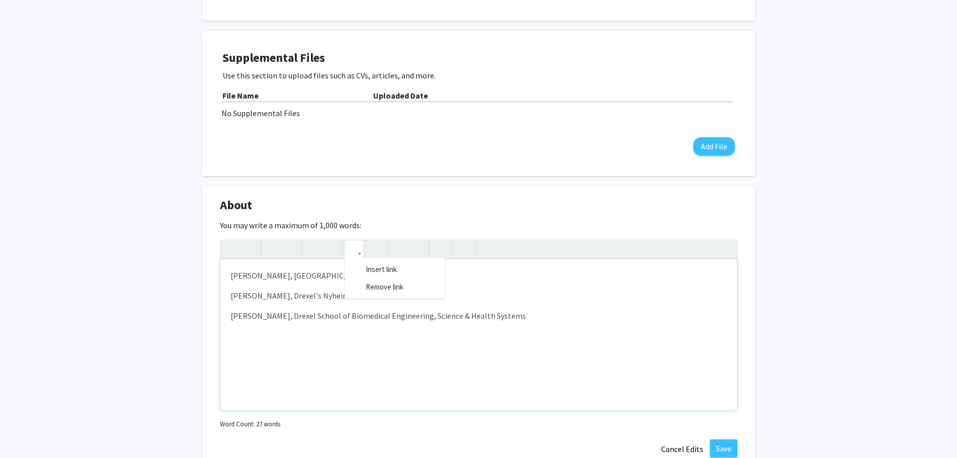
click at [353, 250] on icon "button" at bounding box center [354, 249] width 9 height 17
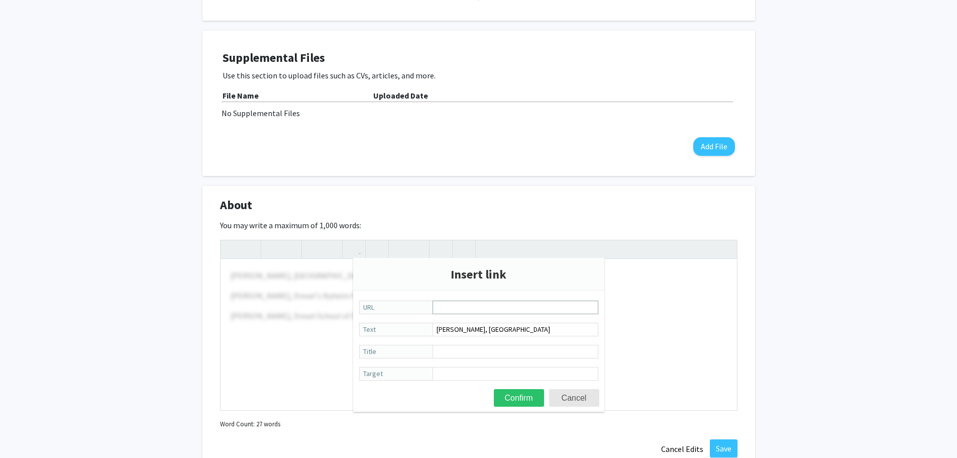
click at [449, 305] on input "URL" at bounding box center [516, 308] width 166 height 14
type input "https://drexel.edu/medicine/faculty/profiles/suresh-joshi/"
click at [521, 394] on button "Confirm" at bounding box center [519, 398] width 50 height 18
type textarea "<p><a href="https://drexel.edu/medicine/faculty/profiles/suresh-joshi/">Suresh …"
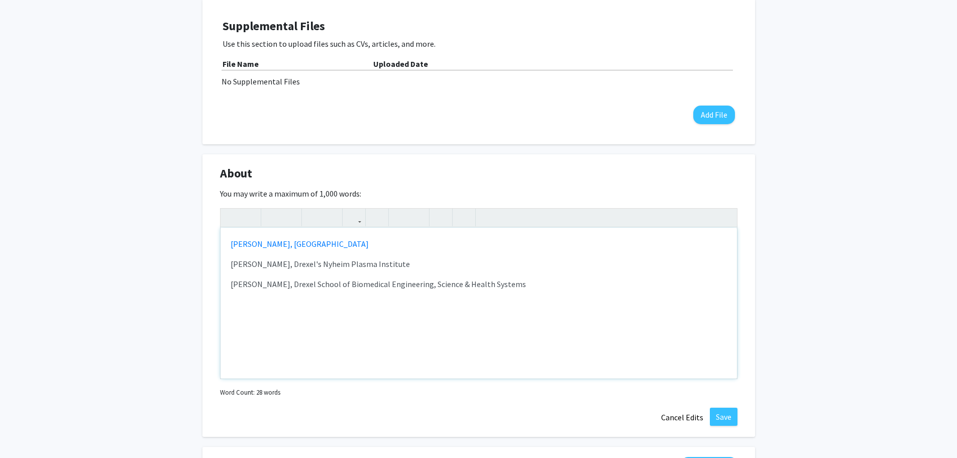
scroll to position [401, 0]
click at [429, 338] on div "Suresh G Joshi, Drexel University College of Medicine Suresh G Joshi, Drexel's …" at bounding box center [479, 301] width 517 height 151
drag, startPoint x: 233, startPoint y: 260, endPoint x: 261, endPoint y: 260, distance: 28.7
click at [261, 260] on p "Suresh G Joshi, Drexel's Nyheim Plasma Institute" at bounding box center [479, 262] width 497 height 12
click at [233, 262] on p "Suresh G Joshi, Drexel's Nyheim Plasma Institute" at bounding box center [479, 262] width 497 height 12
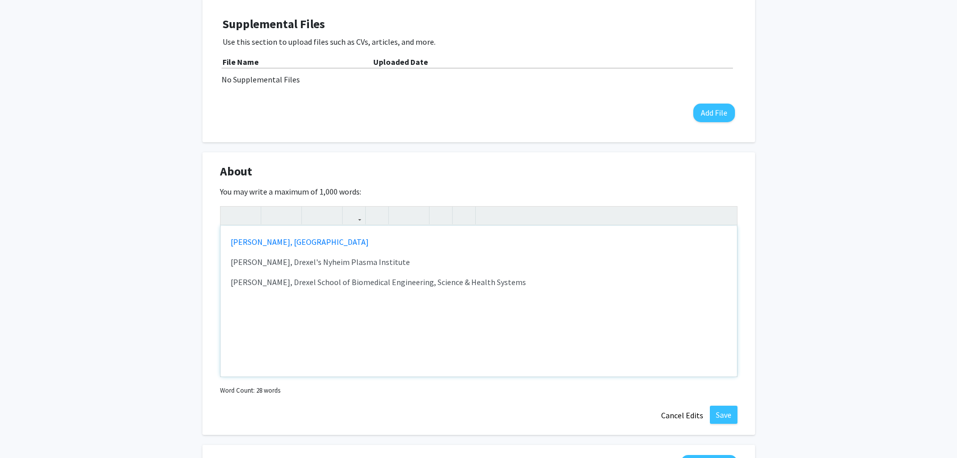
drag, startPoint x: 231, startPoint y: 262, endPoint x: 394, endPoint y: 258, distance: 163.4
click at [394, 258] on p "Suresh G Joshi, Drexel's Nyheim Plasma Institute" at bounding box center [479, 262] width 497 height 12
click at [352, 215] on icon "button" at bounding box center [354, 215] width 9 height 17
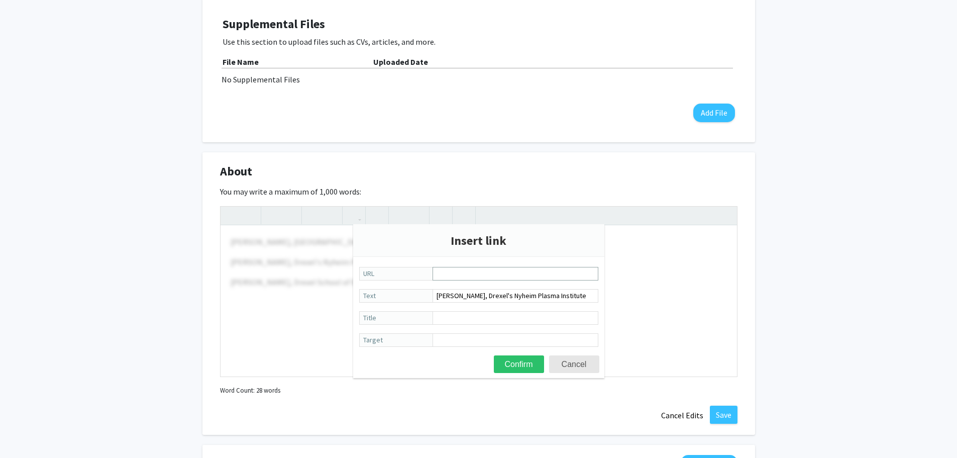
click at [442, 272] on input "URL" at bounding box center [516, 274] width 166 height 14
type input "https://drexel.edu/nyheiminstitute/ourteam/primaryfaculty/"
click at [517, 360] on button "Confirm" at bounding box center [519, 364] width 50 height 18
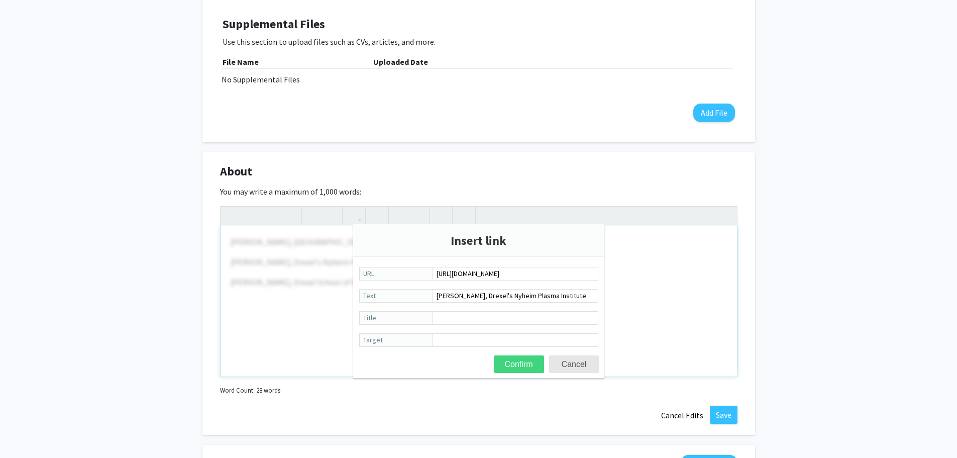
type textarea "<p><a href="https://drexel.edu/medicine/faculty/profiles/suresh-joshi/">Suresh …"
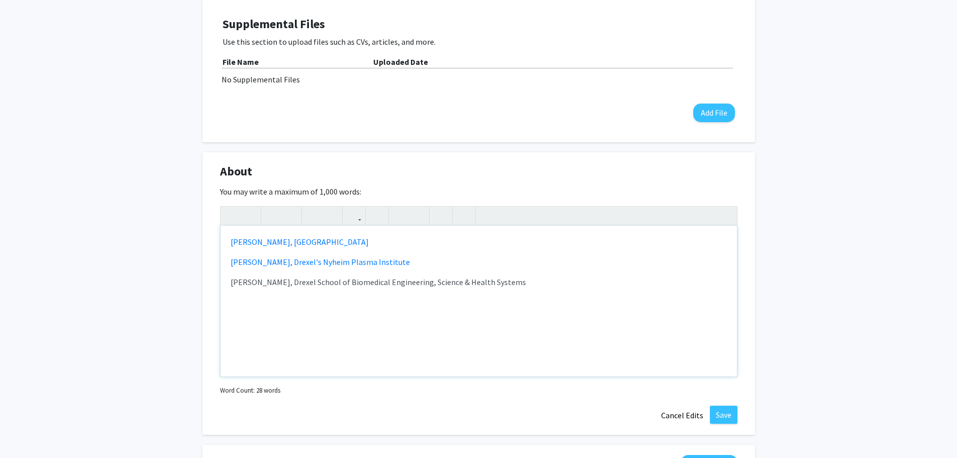
click at [582, 343] on div "Suresh G Joshi, Drexel University College of Medicine Suresh G Joshi, Drexel's …" at bounding box center [479, 301] width 517 height 151
drag, startPoint x: 232, startPoint y: 282, endPoint x: 509, endPoint y: 288, distance: 277.5
click at [509, 288] on div "Suresh G Joshi, Drexel University College of Medicine Suresh G Joshi, Drexel's …" at bounding box center [479, 301] width 517 height 151
click at [353, 215] on icon "button" at bounding box center [354, 215] width 9 height 17
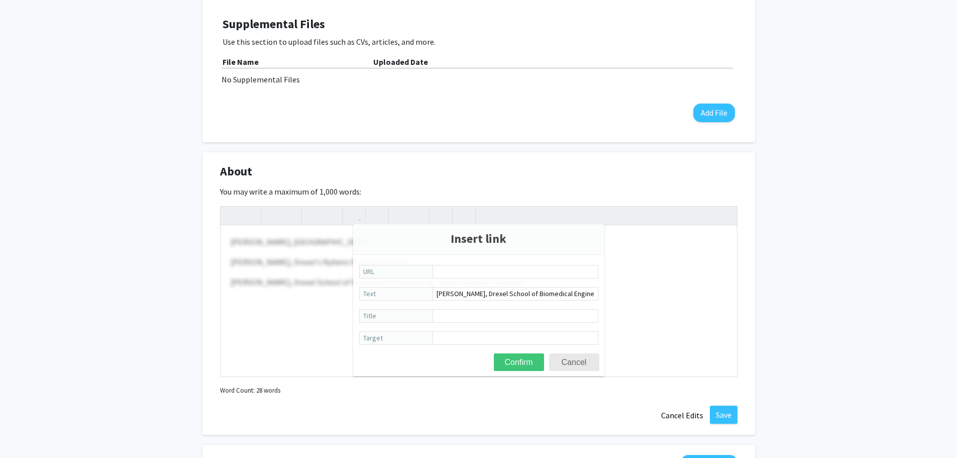
click at [455, 273] on input "URL" at bounding box center [516, 274] width 166 height 14
type input "https://drexel.edu/biomed/faculty/research/JoshiSuresh/"
click at [516, 362] on button "Confirm" at bounding box center [519, 364] width 50 height 18
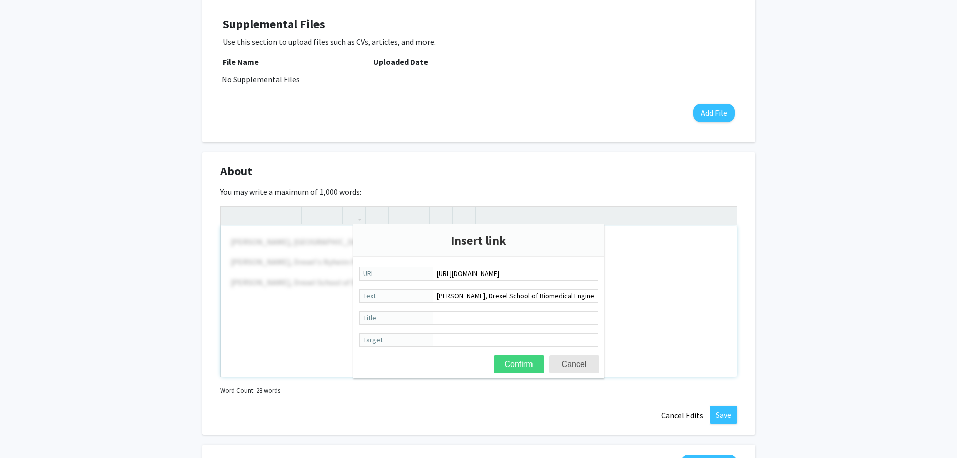
scroll to position [0, 0]
type textarea "<p><a href="https://drexel.edu/medicine/faculty/profiles/suresh-joshi/">Suresh …"
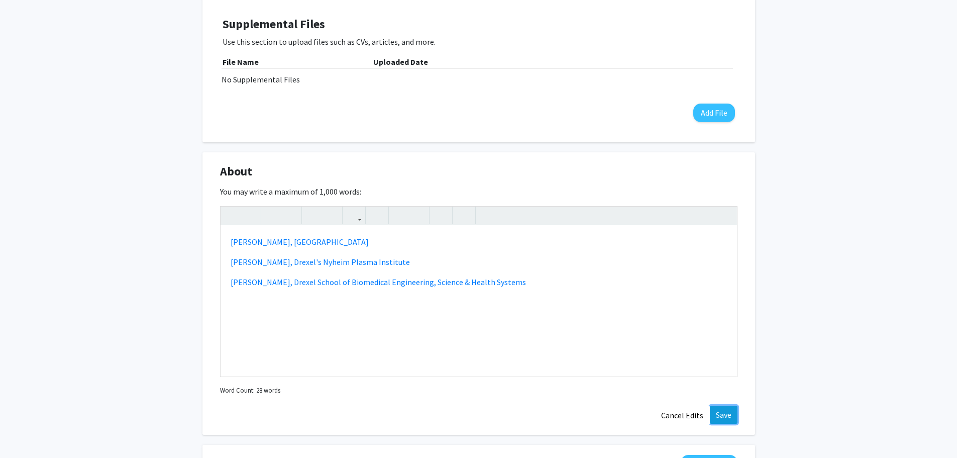
click at [724, 411] on button "Save" at bounding box center [724, 415] width 28 height 18
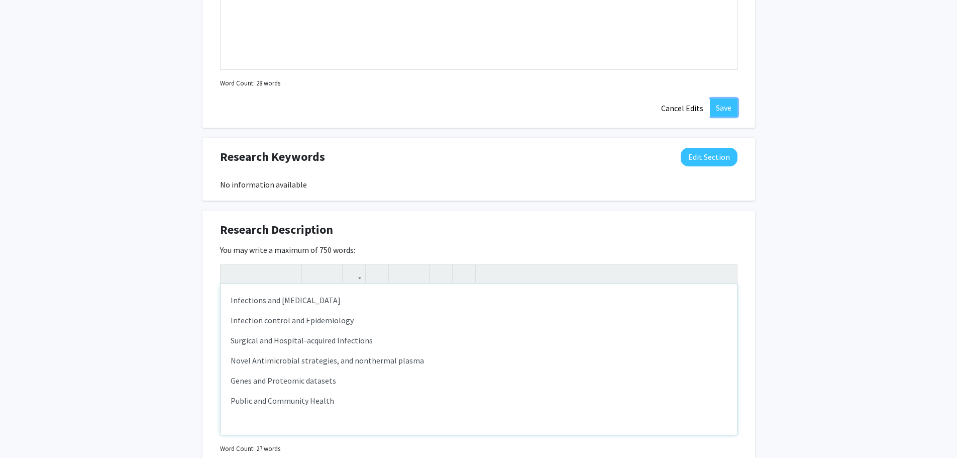
scroll to position [703, 0]
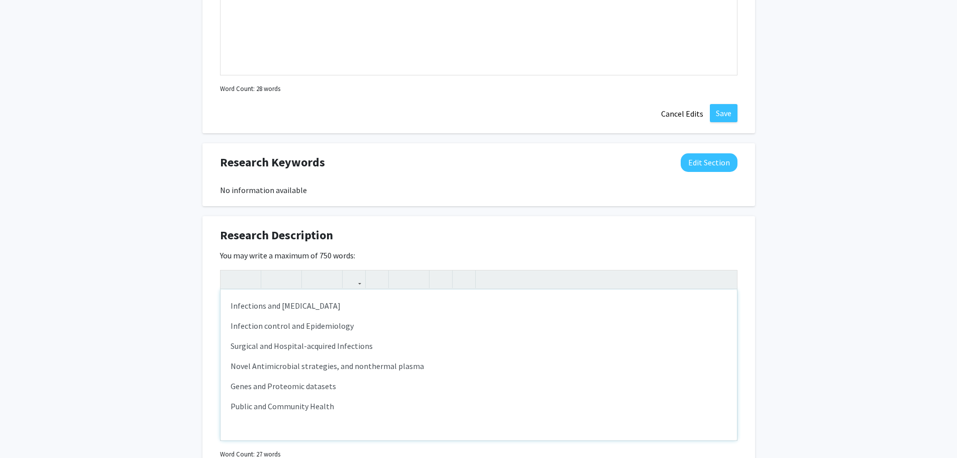
drag, startPoint x: 230, startPoint y: 307, endPoint x: 342, endPoint y: 405, distance: 148.8
click at [342, 405] on div "Infections and Infectious Diseases Infection control and Epidemiology Surgical …" at bounding box center [479, 364] width 517 height 151
copy div "Infections and Infectious Diseases Infection control and Epidemiology Surgical …"
click at [692, 161] on button "Edit Section" at bounding box center [709, 162] width 57 height 19
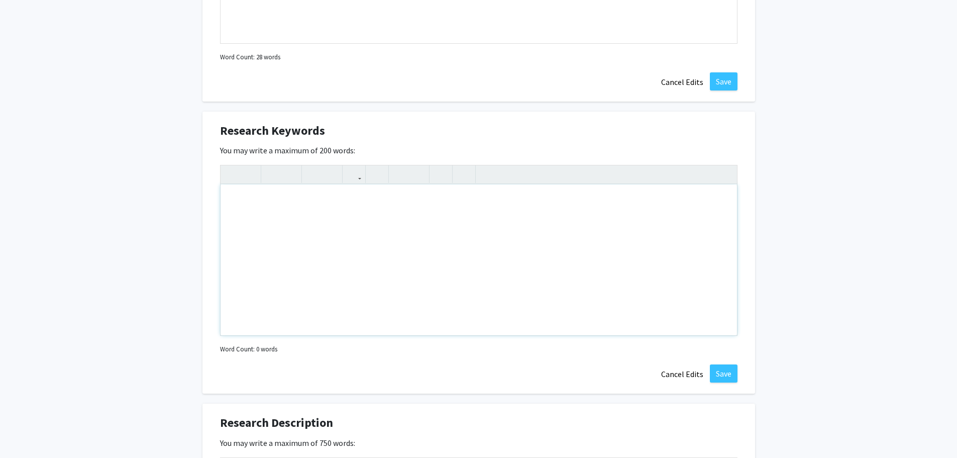
scroll to position [736, 0]
click at [233, 193] on div "Note to users with screen readers: Please deactivate our accessibility plugin f…" at bounding box center [479, 258] width 517 height 151
paste div "Note to users with screen readers: Please deactivate our accessibility plugin f…"
type textarea "<p>Infections and Infectious Diseases </p> <p>Infection control and Epidemiolog…"
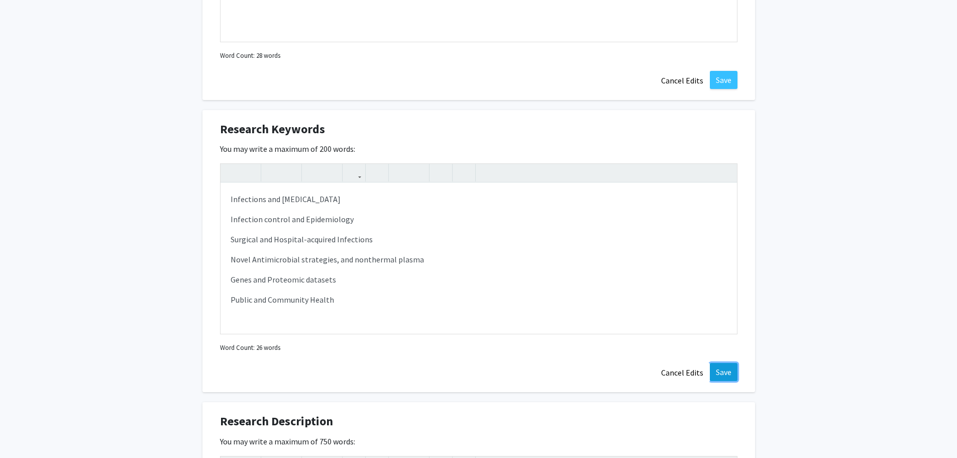
click at [721, 371] on button "Save" at bounding box center [724, 372] width 28 height 18
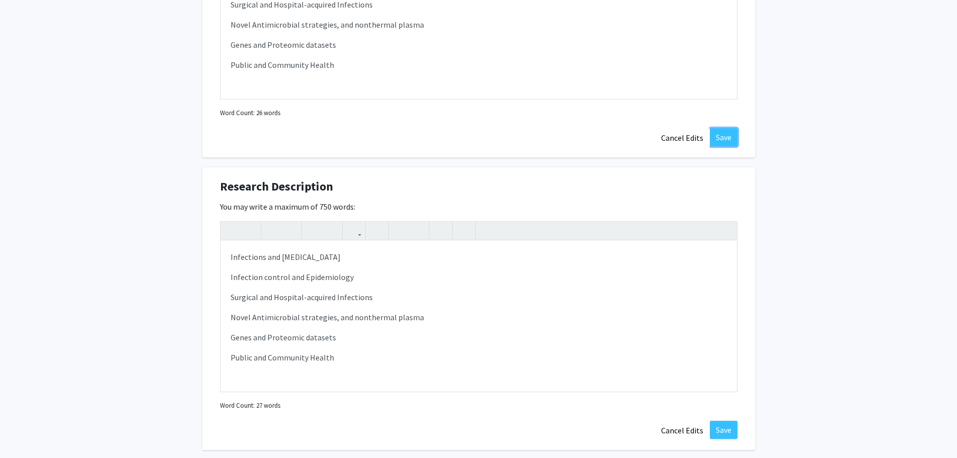
scroll to position [987, 0]
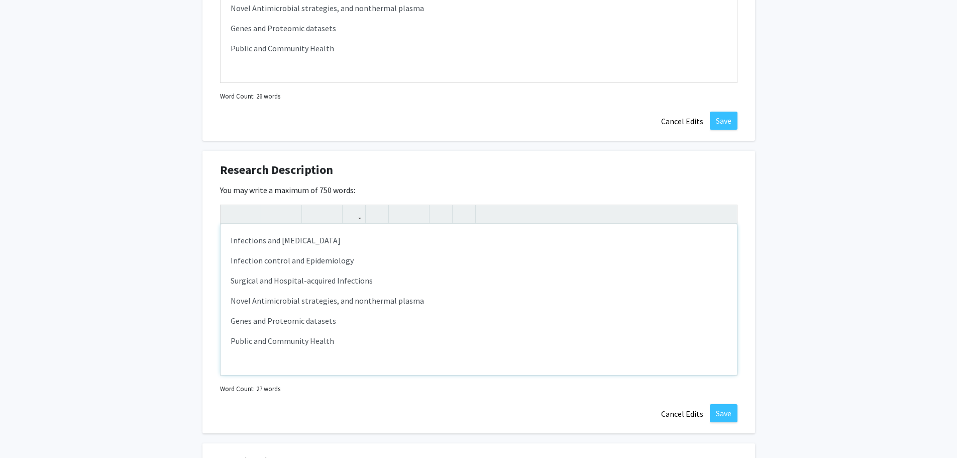
drag, startPoint x: 227, startPoint y: 240, endPoint x: 338, endPoint y: 343, distance: 151.1
click at [338, 343] on div "Infections and Infectious Diseases Infection control and Epidemiology Surgical …" at bounding box center [479, 299] width 517 height 151
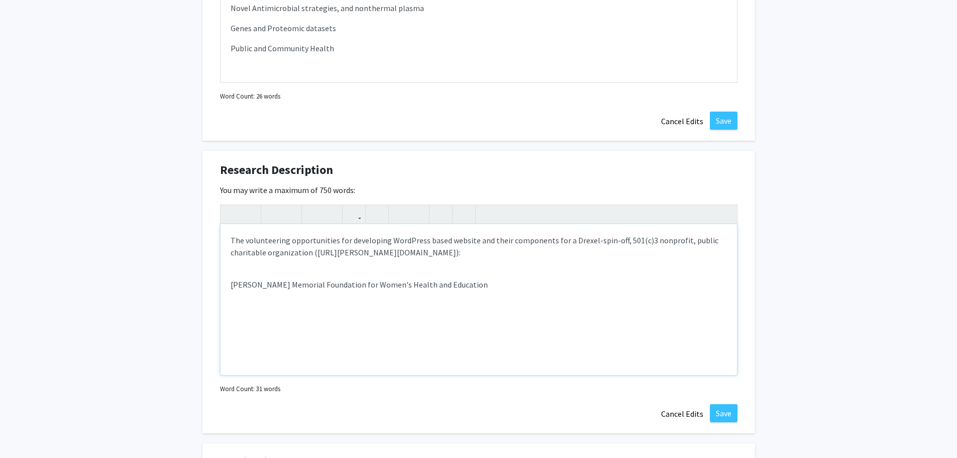
click at [231, 272] on div "The volunteering opportunities for developing WordPress based website and their…" at bounding box center [479, 299] width 517 height 151
click at [233, 290] on div "The volunteering opportunities for developing WordPress based website and their…" at bounding box center [479, 299] width 517 height 151
click at [233, 283] on p "[PERSON_NAME] Memorial Foundation for Women's Health and Education" at bounding box center [479, 284] width 497 height 12
click at [231, 294] on div "The volunteering opportunities for developing WordPress based website and their…" at bounding box center [479, 299] width 517 height 151
click at [230, 271] on div "The volunteering opportunities for developing WordPress based website and their…" at bounding box center [479, 299] width 517 height 151
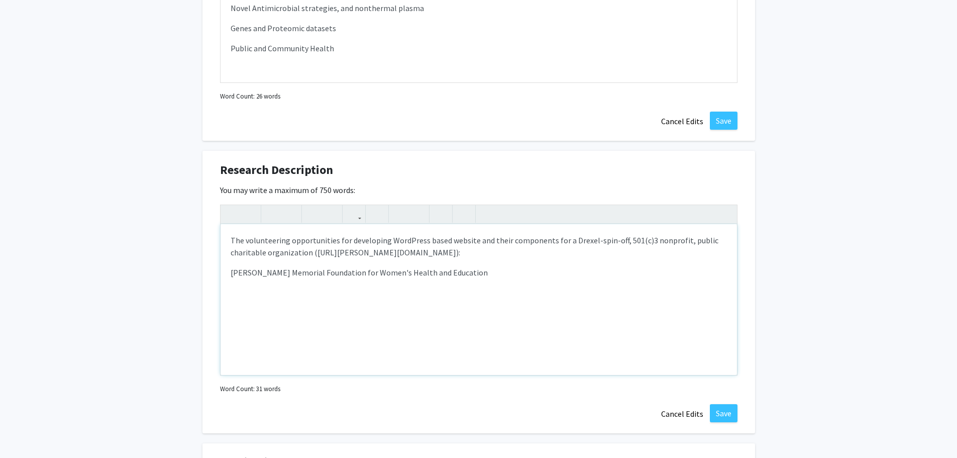
click at [235, 289] on div "The volunteering opportunities for developing WordPress based website and their…" at bounding box center [479, 299] width 517 height 151
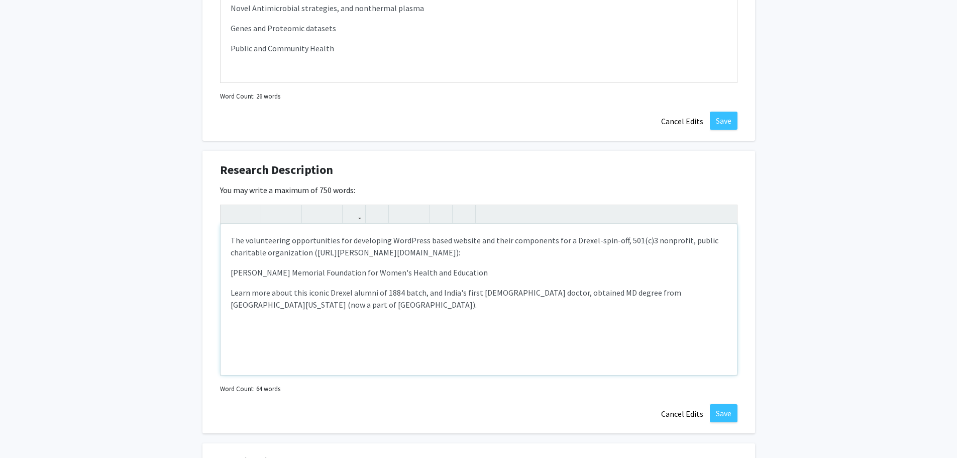
type textarea "<p>The volunteering opportunities for developing WordPress based website and th…"
click at [724, 416] on button "Save" at bounding box center [724, 413] width 28 height 18
drag, startPoint x: 232, startPoint y: 272, endPoint x: 484, endPoint y: 276, distance: 252.3
click at [484, 276] on span "[PERSON_NAME] Memorial Foundation for Women's Health and Education" at bounding box center [359, 272] width 257 height 10
click at [350, 206] on use "button" at bounding box center [350, 206] width 0 height 0
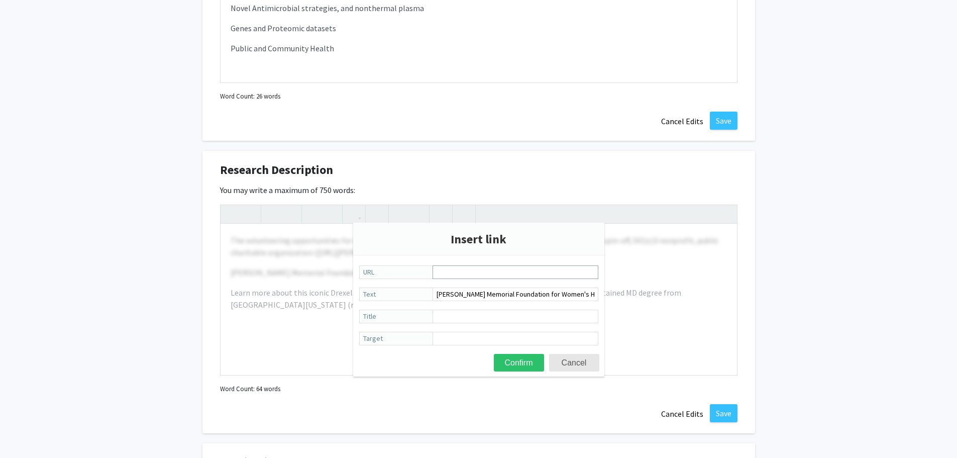
click at [444, 271] on input "URL" at bounding box center [516, 272] width 166 height 14
type input "[URL][PERSON_NAME][DOMAIN_NAME]"
click at [525, 361] on button "Confirm" at bounding box center [519, 363] width 50 height 18
type textarea "<p>The volunteering opportunities for developing WordPress based website and th…"
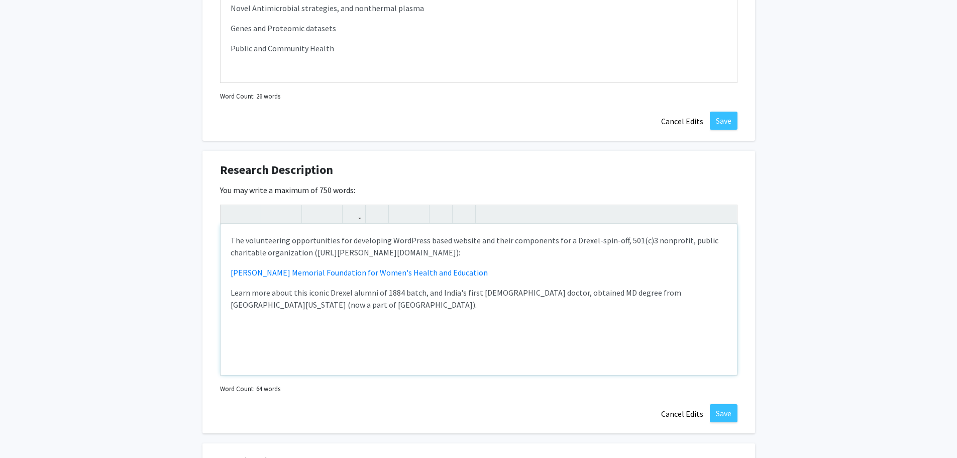
click at [538, 357] on div "The volunteering opportunities for developing WordPress based website and their…" at bounding box center [479, 299] width 517 height 151
click at [730, 409] on button "Save" at bounding box center [724, 413] width 28 height 18
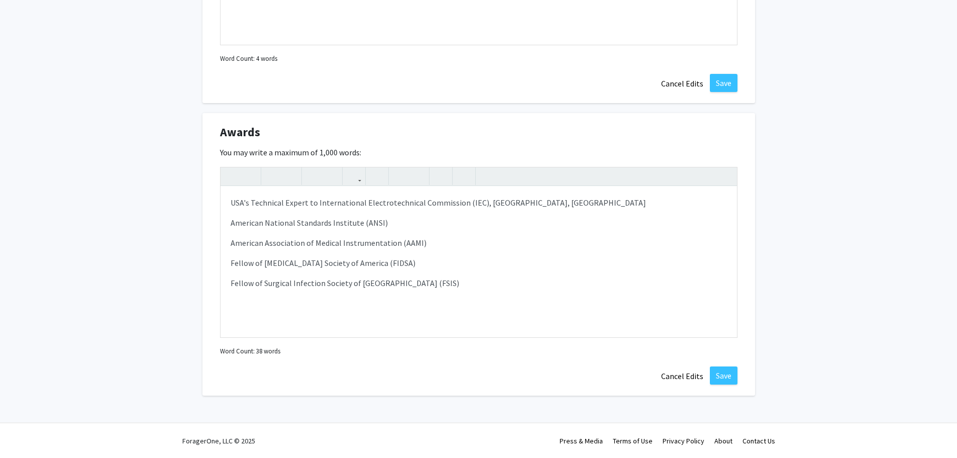
scroll to position [1610, 0]
click at [729, 373] on button "Save" at bounding box center [724, 375] width 28 height 18
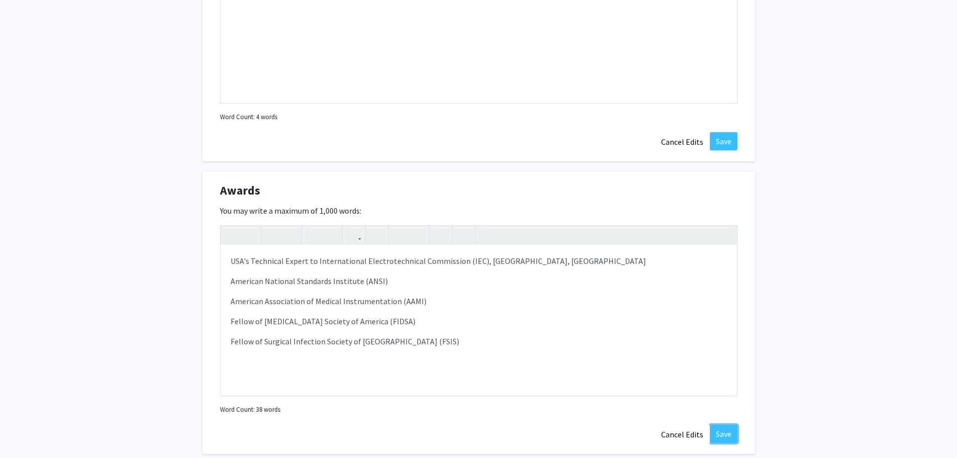
scroll to position [1543, 0]
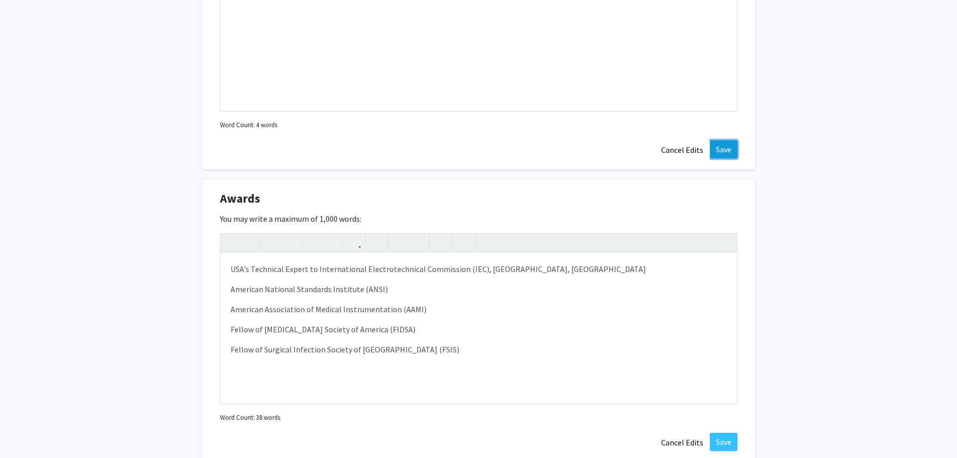
click at [724, 149] on button "Save" at bounding box center [724, 149] width 28 height 18
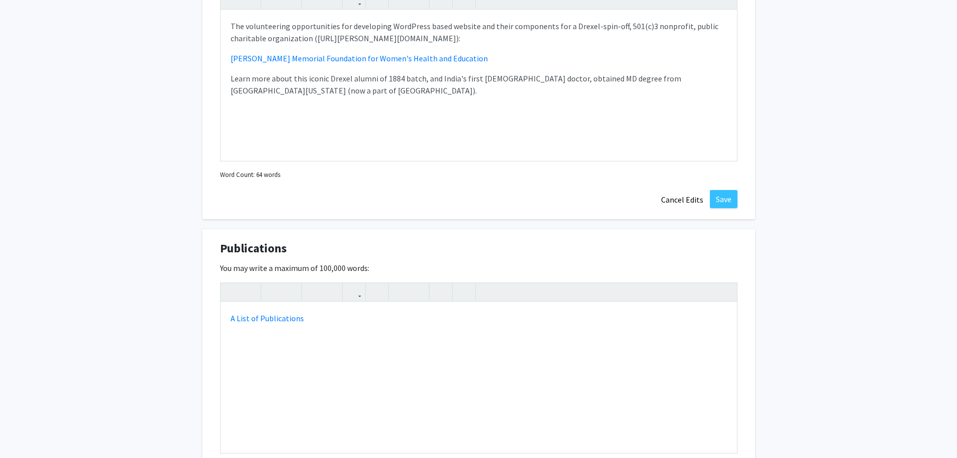
scroll to position [1191, 0]
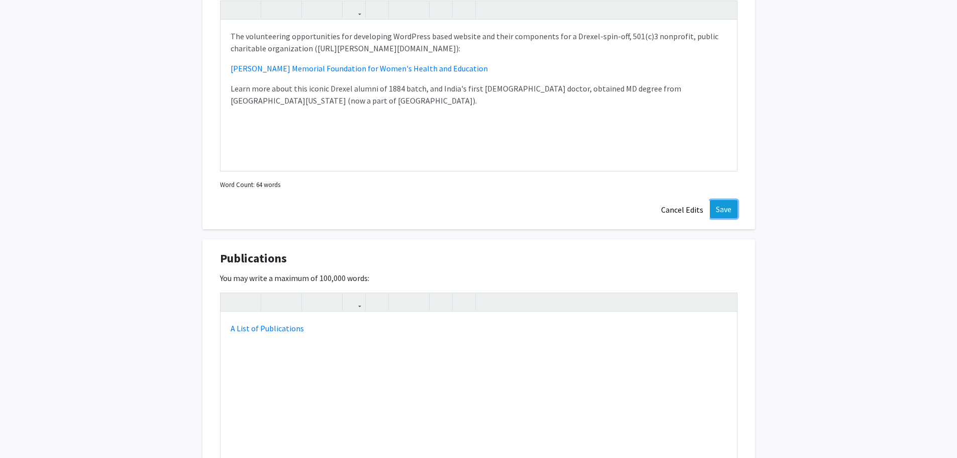
click at [727, 207] on button "Save" at bounding box center [724, 209] width 28 height 18
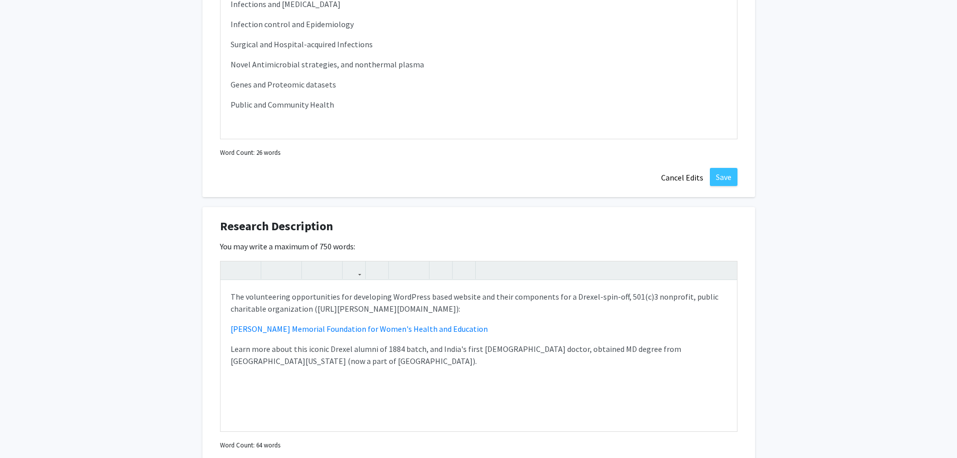
scroll to position [923, 0]
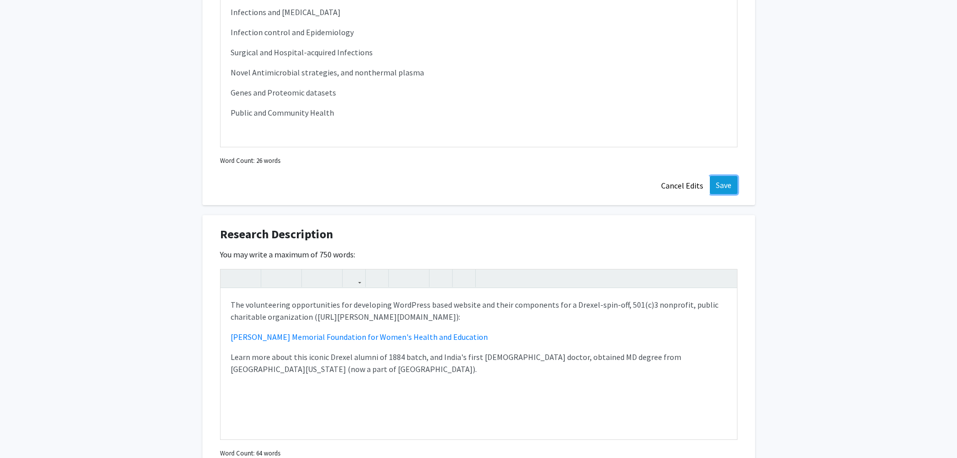
click at [718, 184] on button "Save" at bounding box center [724, 185] width 28 height 18
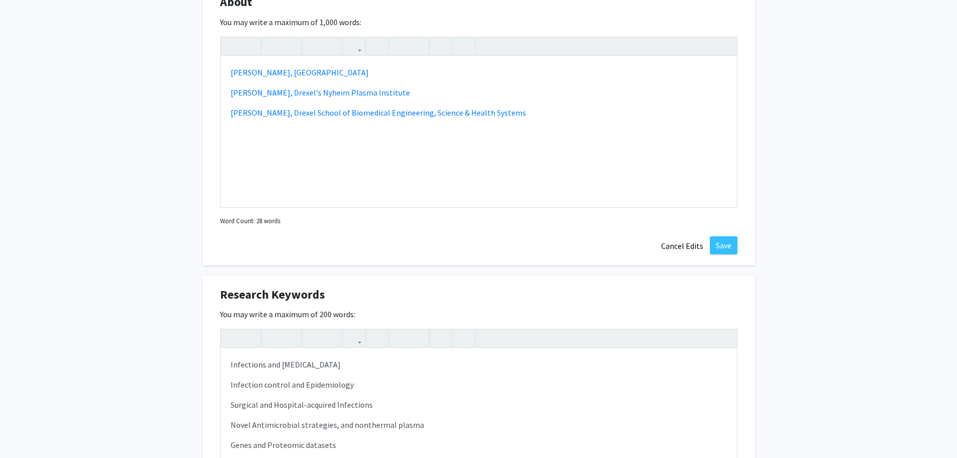
scroll to position [554, 0]
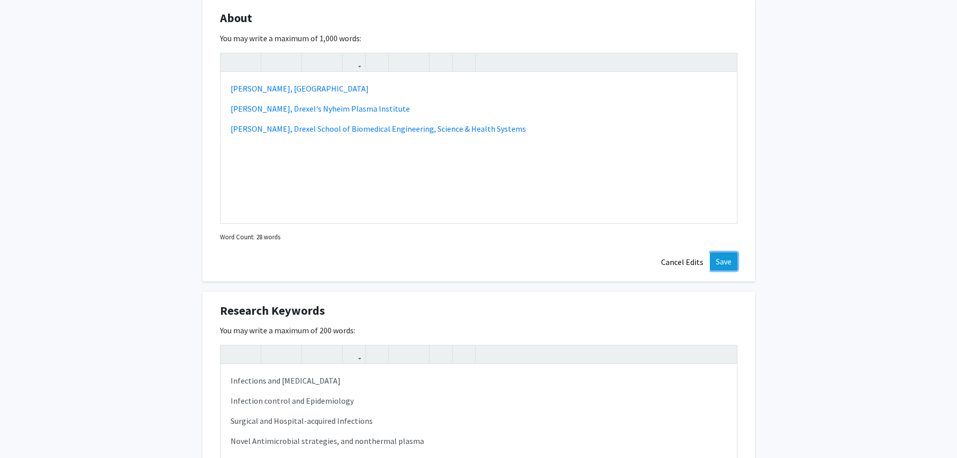
click at [726, 260] on button "Save" at bounding box center [724, 261] width 28 height 18
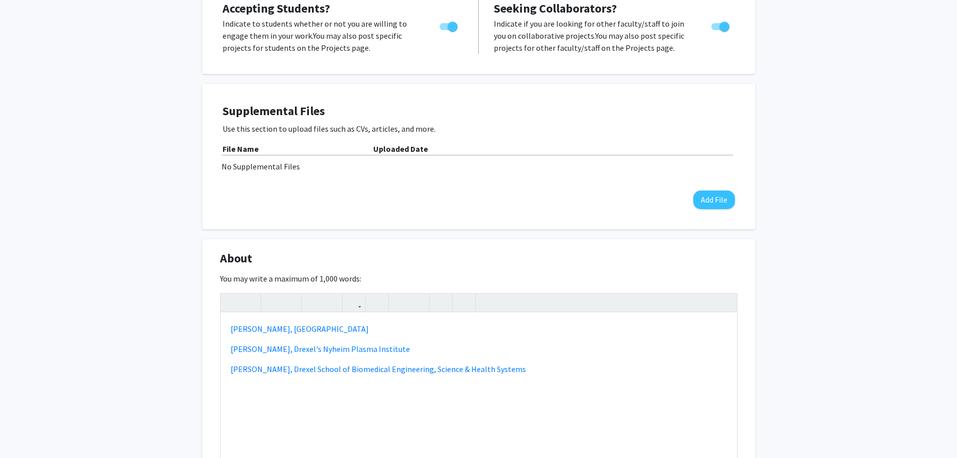
scroll to position [286, 0]
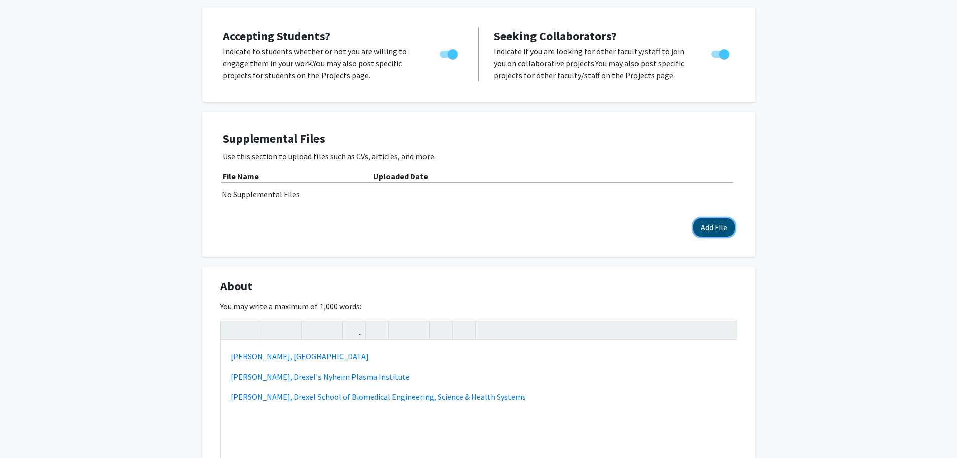
click at [714, 221] on button "Add File" at bounding box center [715, 227] width 42 height 19
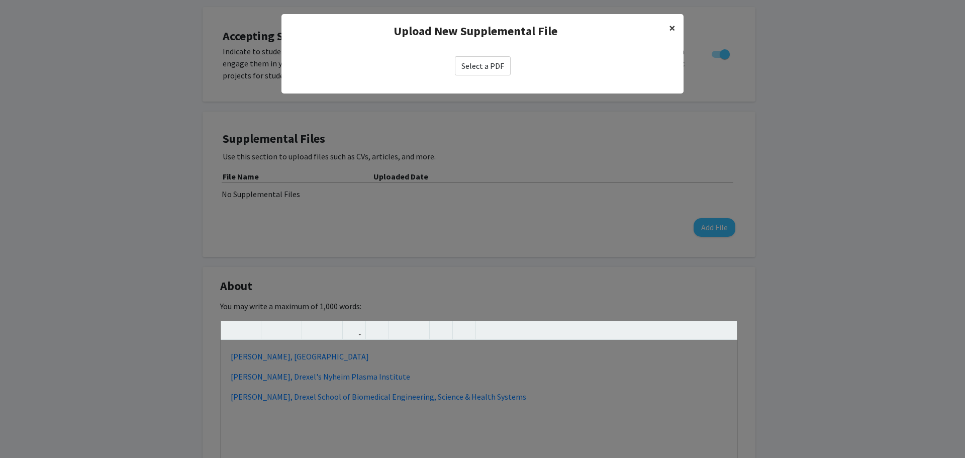
click at [674, 26] on span "×" at bounding box center [672, 28] width 7 height 16
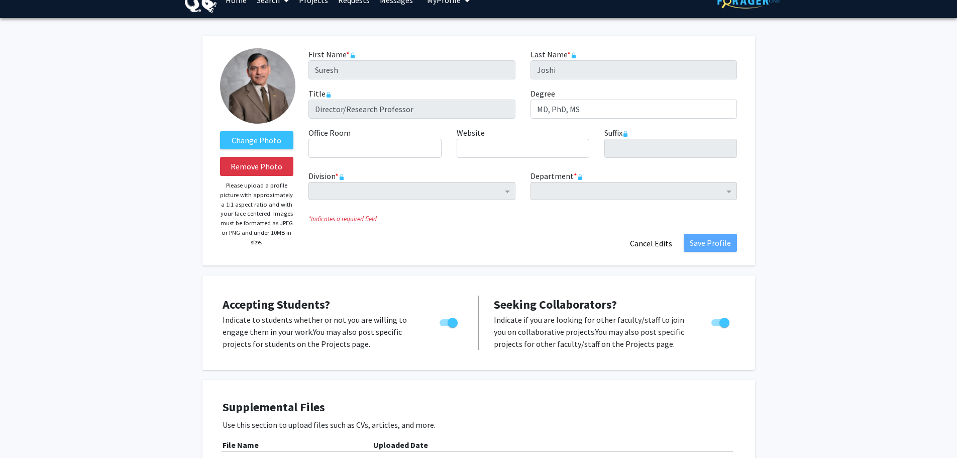
scroll to position [0, 0]
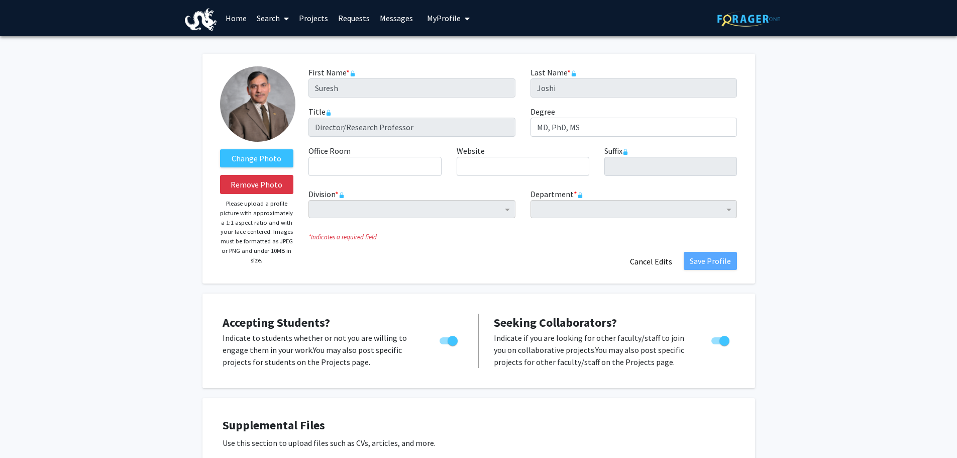
click at [453, 15] on span "My Profile" at bounding box center [444, 18] width 34 height 10
click at [438, 90] on link "Log Out" at bounding box center [479, 92] width 90 height 12
